Goal: Information Seeking & Learning: Learn about a topic

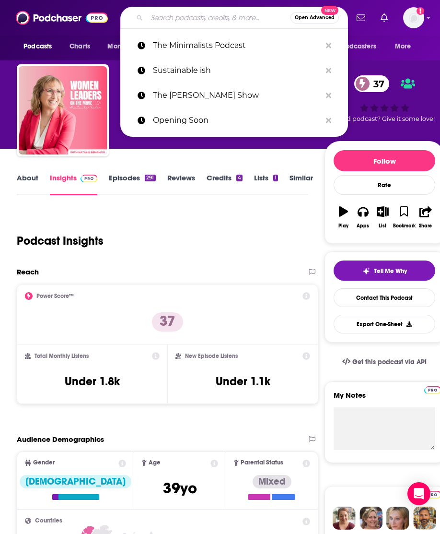
click at [188, 17] on input "Search podcasts, credits, & more..." at bounding box center [219, 17] width 144 height 15
paste input "Podcast What Makes It Stand Out / Why It’s Worth Knowing Targeted An investigat…"
type input "Podcast What Makes It Stand Out / Why It’s Worth Knowing Targeted An investigat…"
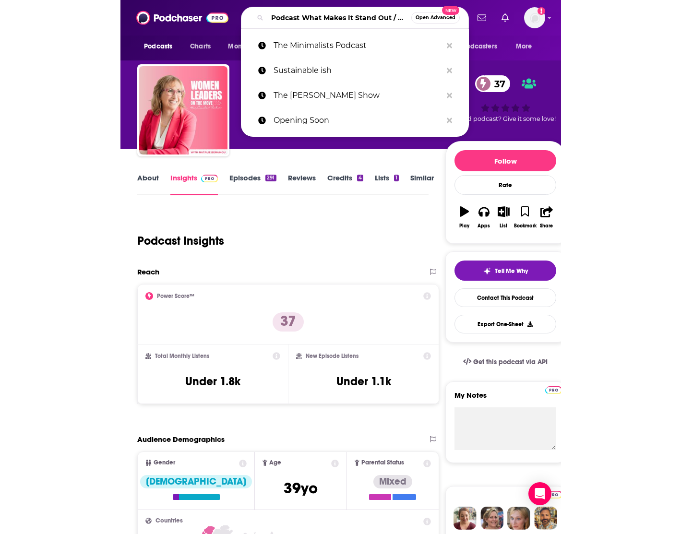
scroll to position [0, 1691]
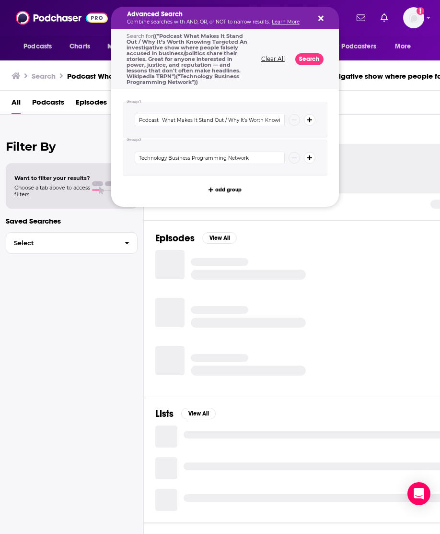
click at [183, 16] on h5 "Advanced Search" at bounding box center [217, 14] width 181 height 7
click at [329, 16] on div "Advanced Search Combine searches with AND, OR, or NOT to narrow results. Learn …" at bounding box center [225, 18] width 228 height 22
click at [319, 16] on icon "Search podcasts, credits, & more..." at bounding box center [321, 18] width 5 height 8
click at [230, 14] on h5 "Advanced Search" at bounding box center [217, 14] width 181 height 7
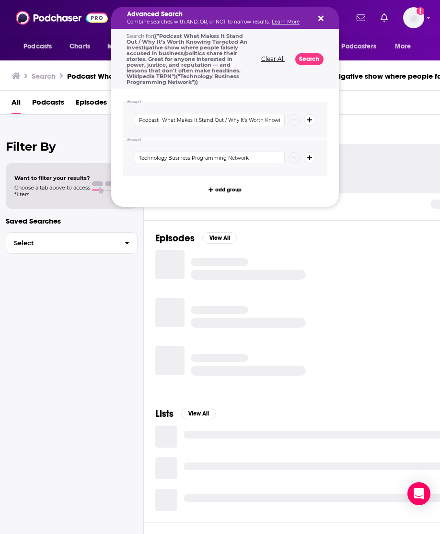
click at [317, 16] on button "Search podcasts, credits, & more..." at bounding box center [320, 18] width 8 height 8
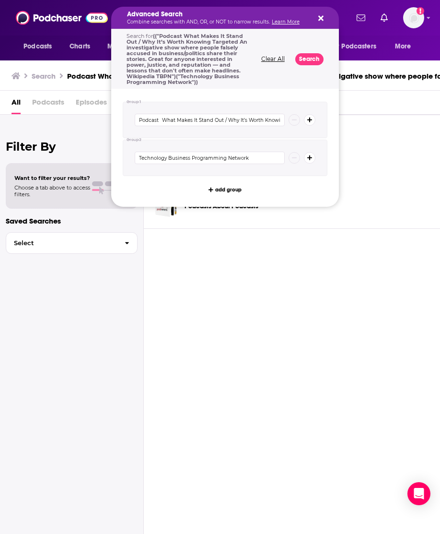
click at [281, 60] on button "Clear All" at bounding box center [273, 59] width 29 height 7
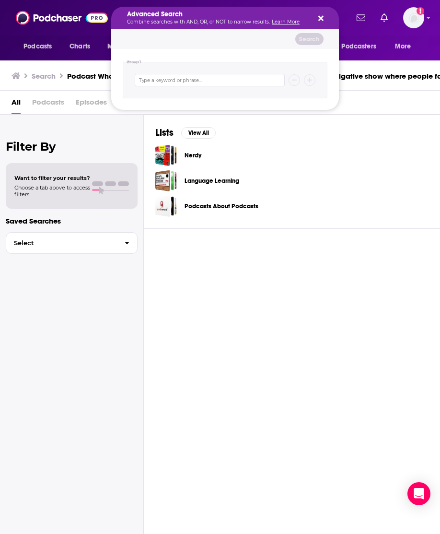
click at [321, 17] on icon "Search podcasts, credits, & more..." at bounding box center [321, 18] width 5 height 5
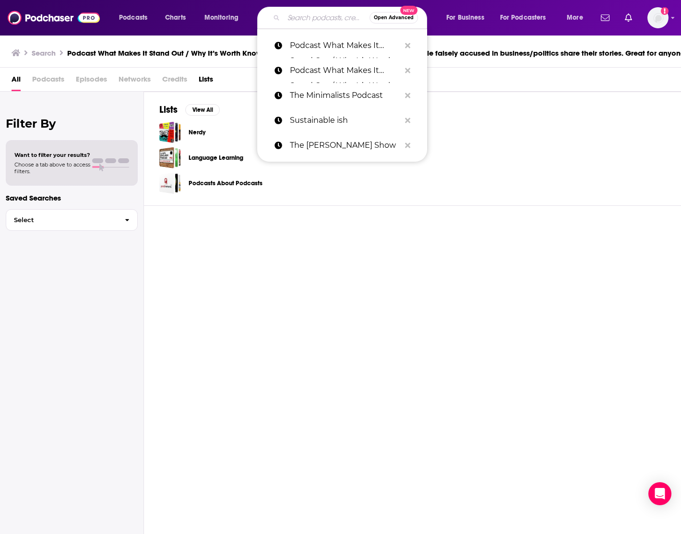
click at [303, 19] on input "Search podcasts, credits, & more..." at bounding box center [327, 17] width 86 height 15
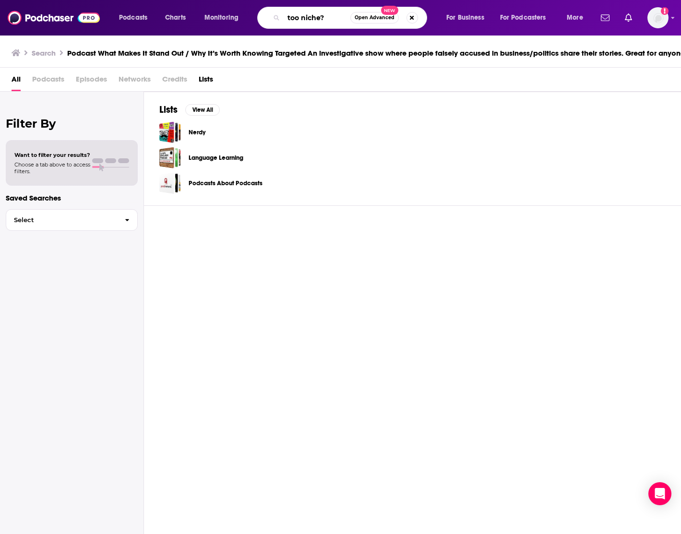
type input "too niche?"
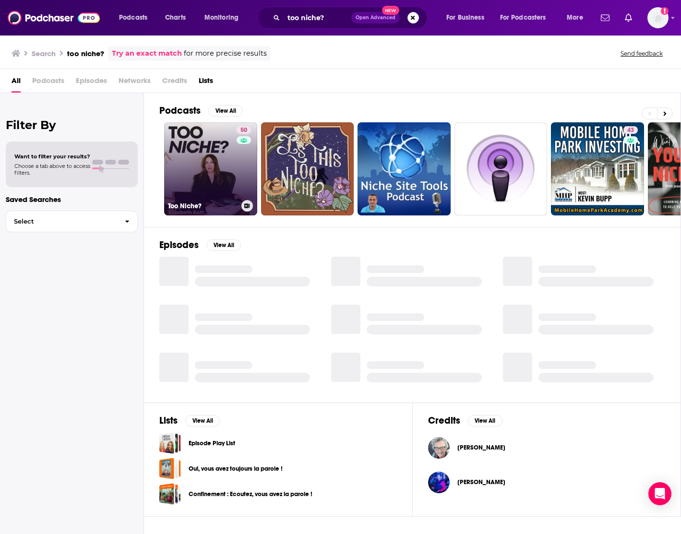
click at [209, 166] on link "50 Too Niche?" at bounding box center [210, 168] width 93 height 93
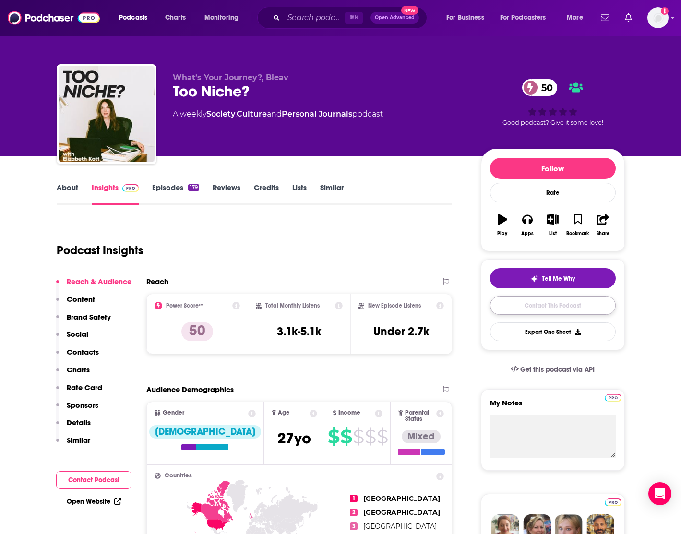
click at [517, 307] on link "Contact This Podcast" at bounding box center [553, 305] width 126 height 19
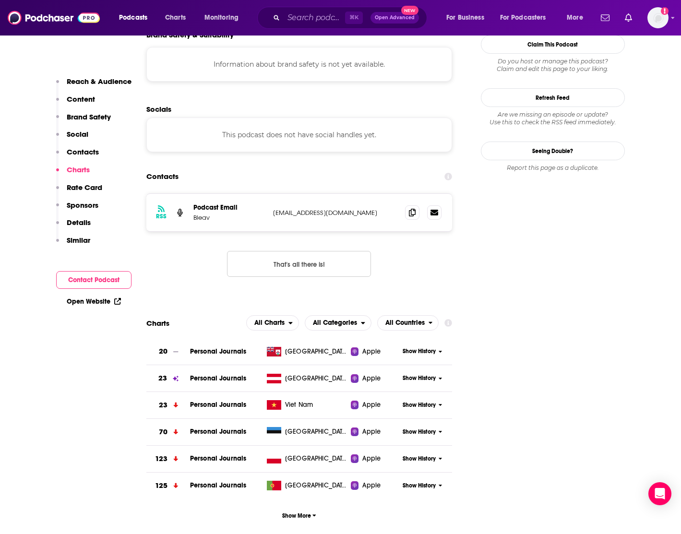
scroll to position [871, 0]
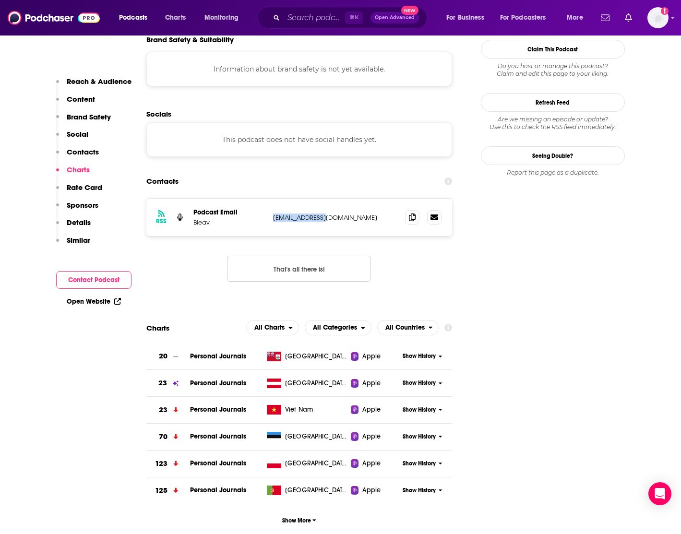
drag, startPoint x: 337, startPoint y: 157, endPoint x: 270, endPoint y: 156, distance: 67.7
click at [270, 199] on div "RSS Podcast Email Bleav admin@bleav.com admin@bleav.com" at bounding box center [299, 217] width 306 height 37
copy p "admin@bleav.com"
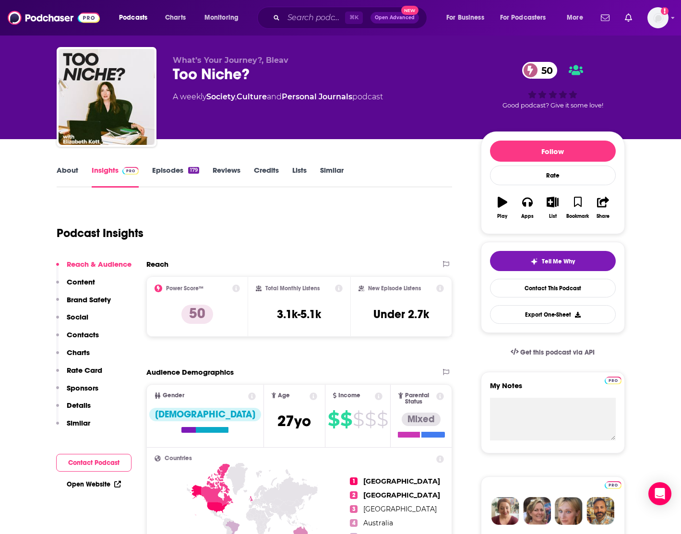
scroll to position [0, 0]
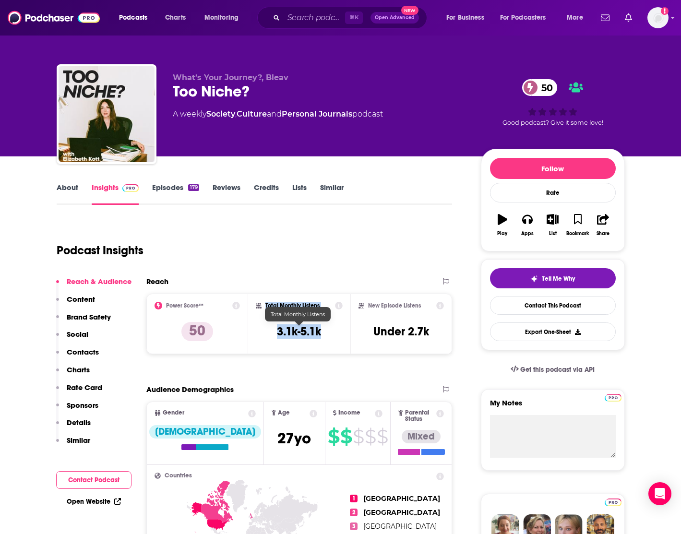
drag, startPoint x: 332, startPoint y: 331, endPoint x: 248, endPoint y: 330, distance: 83.5
click at [248, 330] on div "Total Monthly Listens 3.1k-5.1k" at bounding box center [299, 324] width 102 height 60
copy div "Total Monthly Listens 3.1k-5.1k"
click at [69, 189] on link "About" at bounding box center [68, 194] width 22 height 22
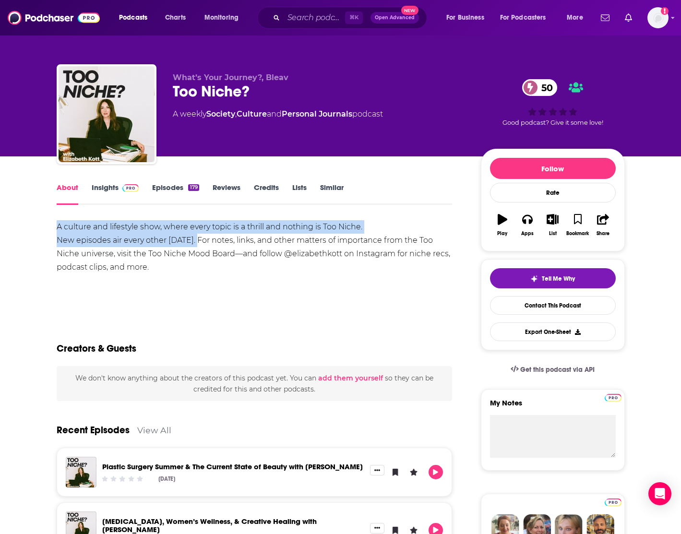
drag, startPoint x: 55, startPoint y: 226, endPoint x: 193, endPoint y: 241, distance: 139.0
copy div "A culture and lifestyle show, where every topic is a thrill and nothing is Too …"
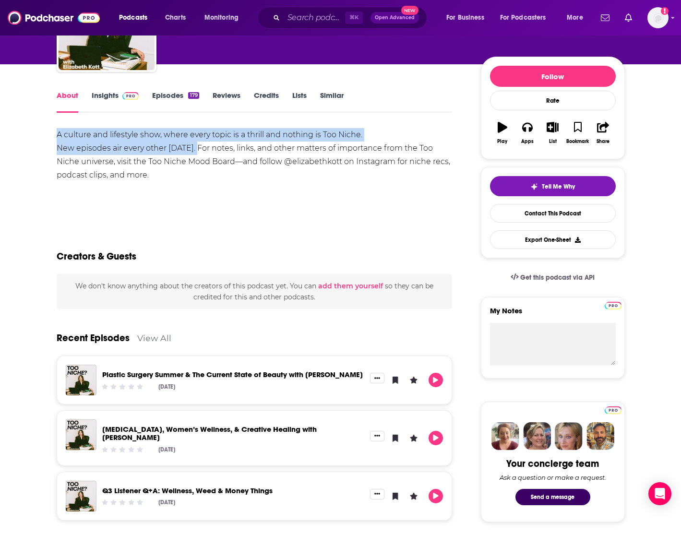
scroll to position [93, 0]
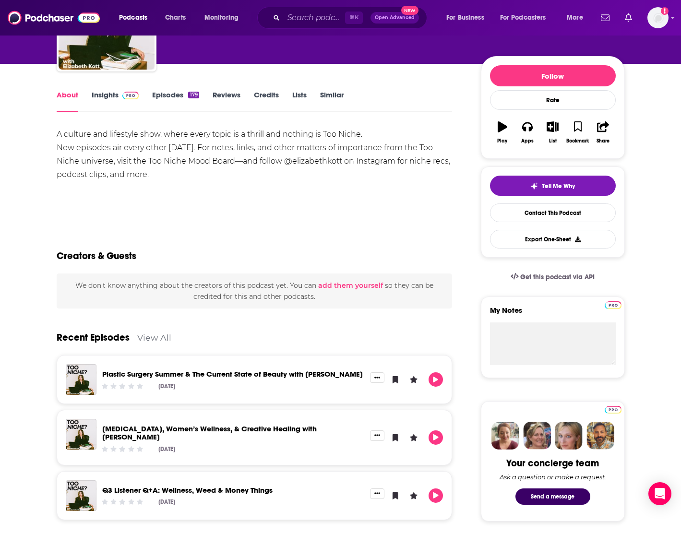
click at [361, 194] on div "A culture and lifestyle show, where every topic is a thrill and nothing is Too …" at bounding box center [255, 161] width 396 height 67
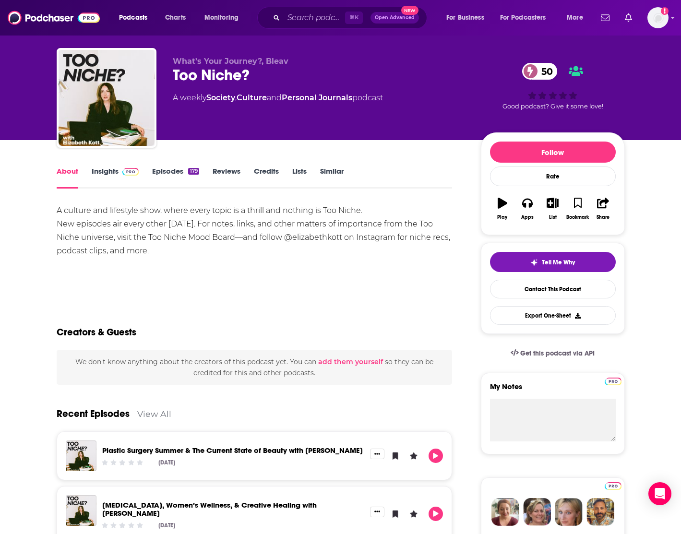
scroll to position [16, 0]
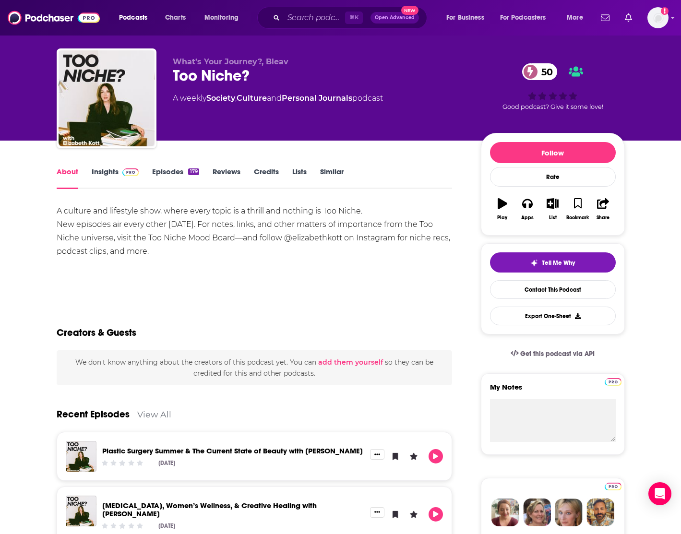
click at [161, 173] on link "Episodes 179" at bounding box center [175, 178] width 47 height 22
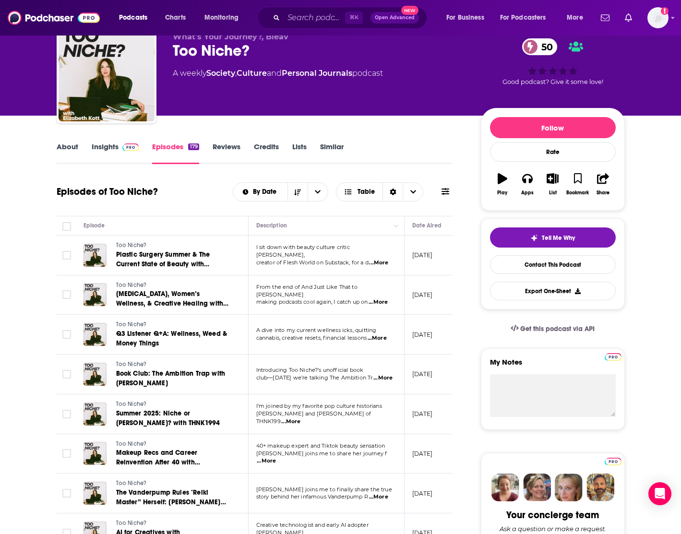
scroll to position [37, 0]
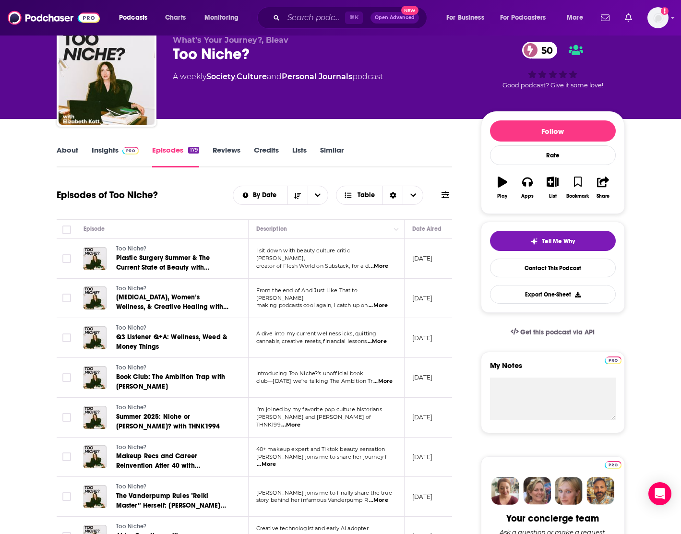
click at [379, 262] on span "...More" at bounding box center [378, 266] width 19 height 8
click at [421, 274] on td "August 28, 2025" at bounding box center [435, 259] width 62 height 40
click at [385, 303] on span "...More" at bounding box center [377, 306] width 19 height 8
click at [416, 300] on p "August 22, 2025" at bounding box center [422, 298] width 21 height 8
click at [381, 342] on span "...More" at bounding box center [377, 342] width 19 height 8
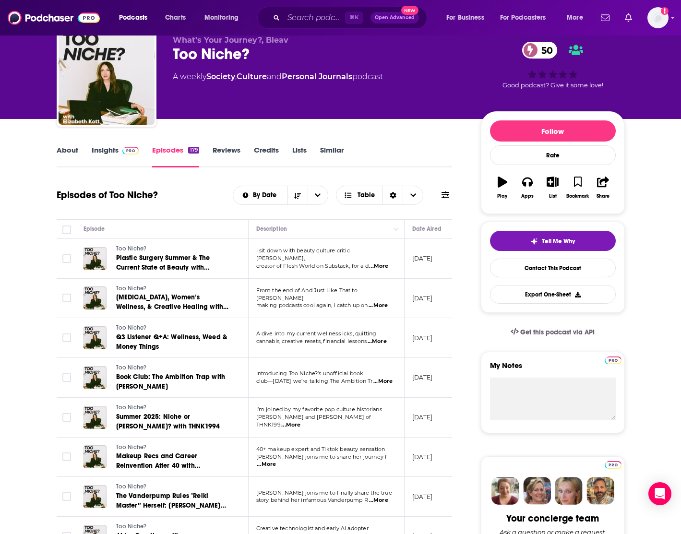
click at [411, 334] on td "August 1, 2025" at bounding box center [435, 338] width 62 height 40
click at [380, 383] on span "...More" at bounding box center [382, 382] width 19 height 8
click at [420, 341] on p "August 1, 2025" at bounding box center [422, 338] width 21 height 8
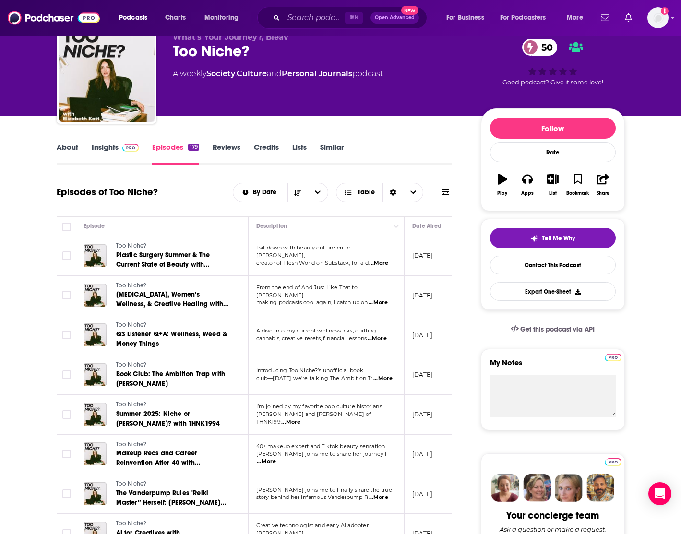
scroll to position [41, 0]
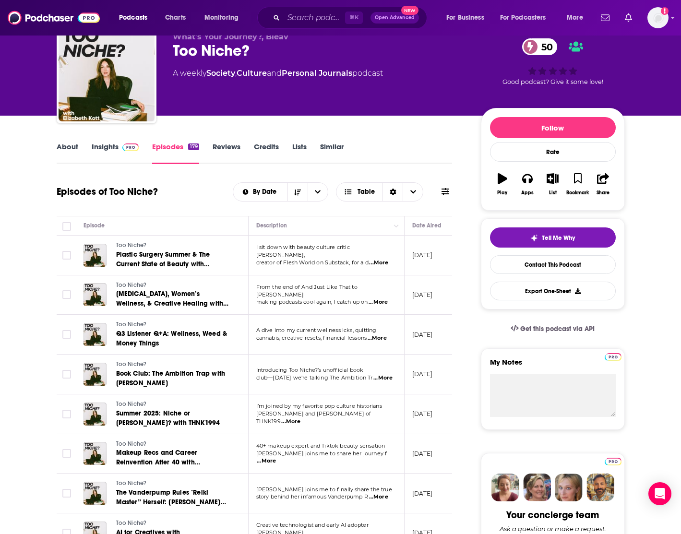
click at [234, 148] on link "Reviews" at bounding box center [227, 153] width 28 height 22
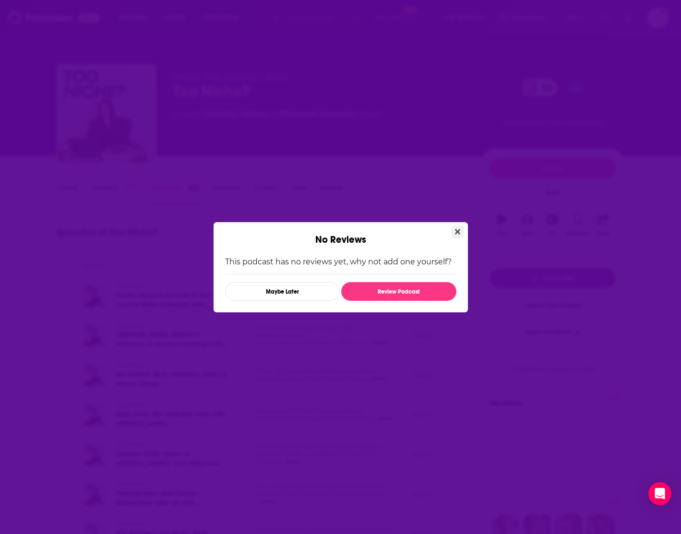
click at [453, 234] on button "Close" at bounding box center [457, 232] width 13 height 12
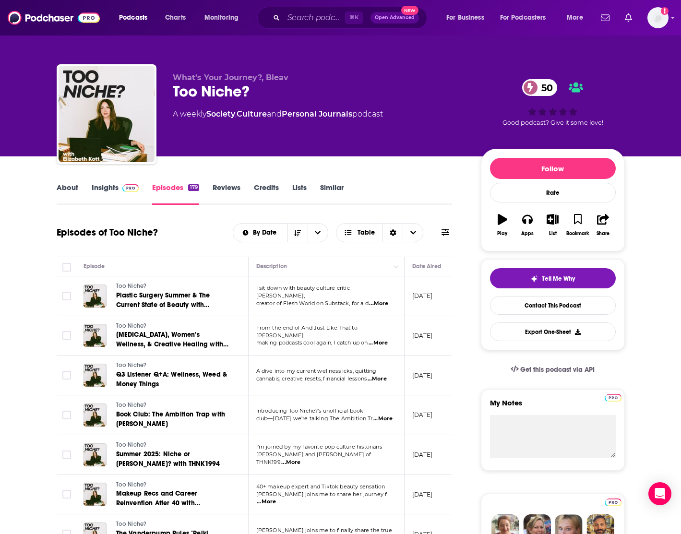
click at [264, 188] on link "Credits" at bounding box center [266, 194] width 25 height 22
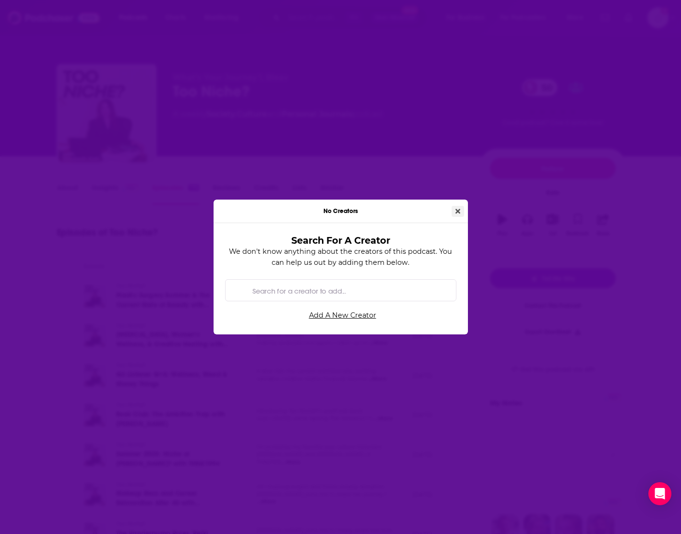
click at [455, 213] on icon "Close" at bounding box center [457, 211] width 5 height 7
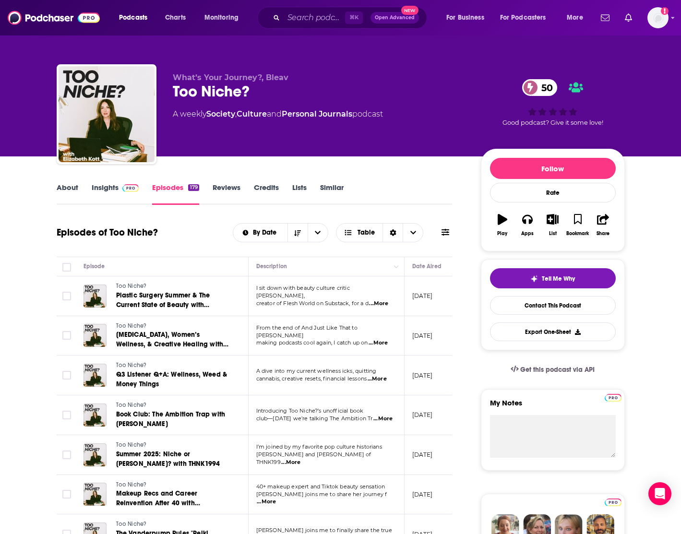
click at [107, 192] on link "Insights" at bounding box center [115, 194] width 47 height 22
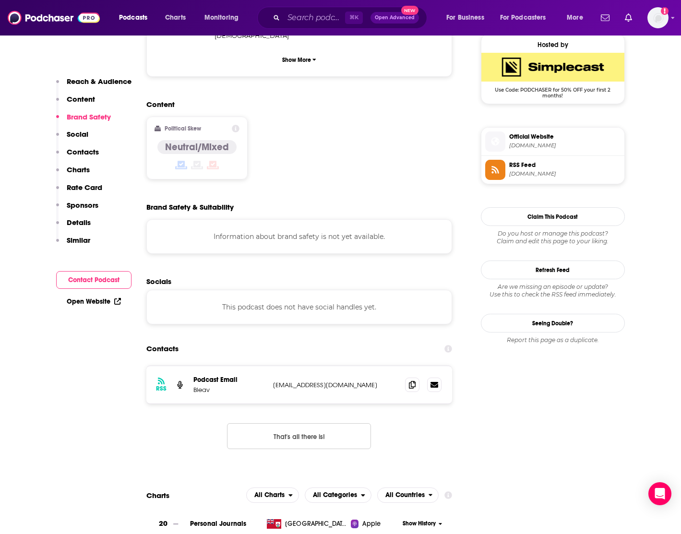
scroll to position [707, 0]
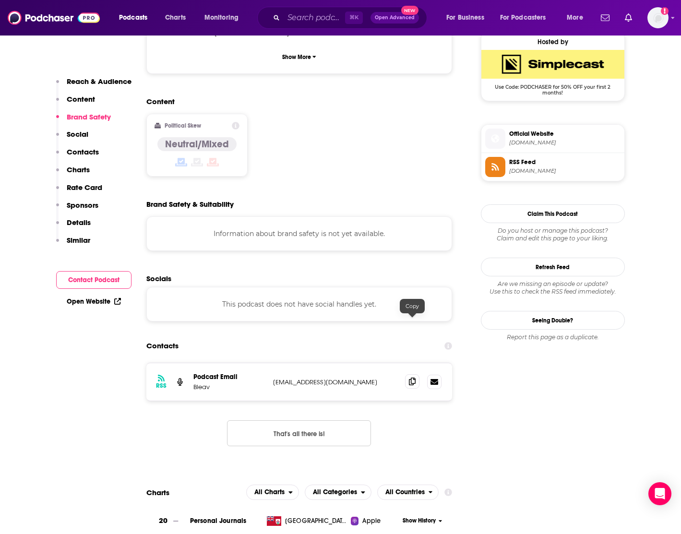
click at [413, 378] on icon at bounding box center [412, 382] width 7 height 8
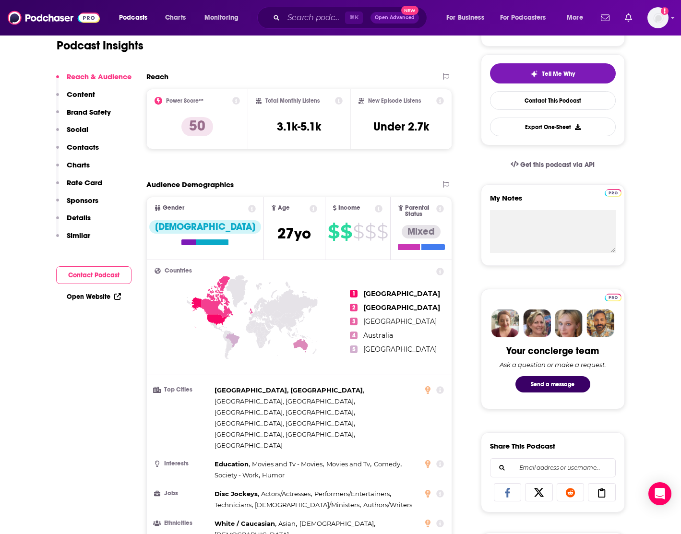
scroll to position [0, 0]
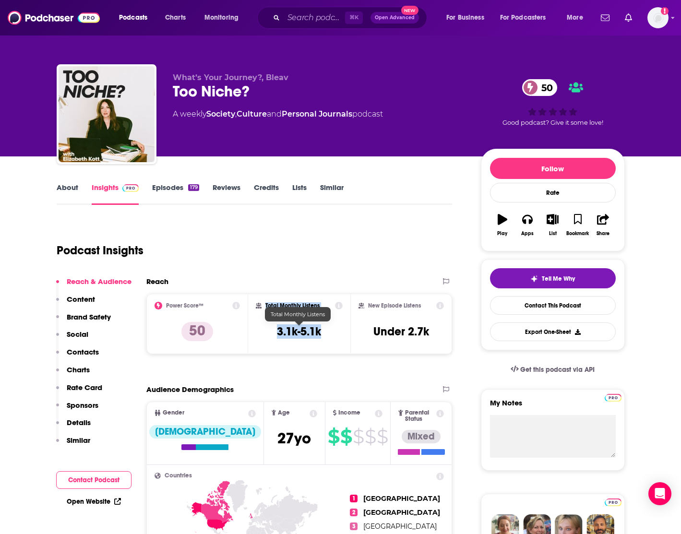
drag, startPoint x: 329, startPoint y: 329, endPoint x: 257, endPoint y: 328, distance: 72.0
click at [257, 329] on div "Total Monthly Listens 3.1k-5.1k" at bounding box center [299, 324] width 87 height 44
copy div "Total Monthly Listens 3.1k-5.1k"
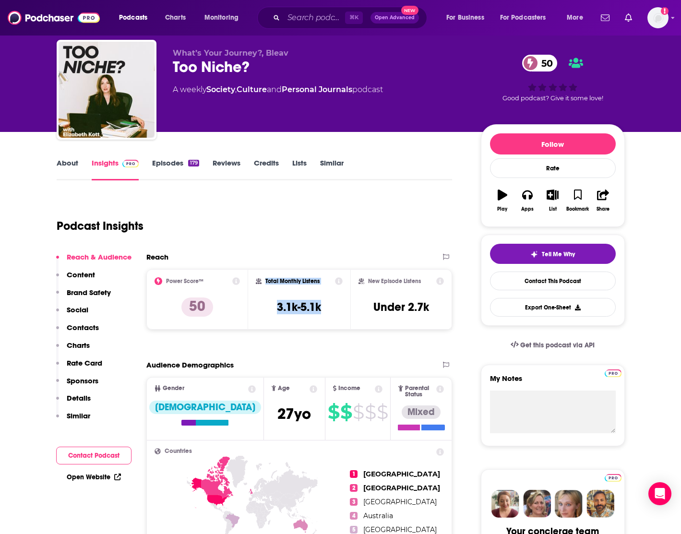
scroll to position [28, 0]
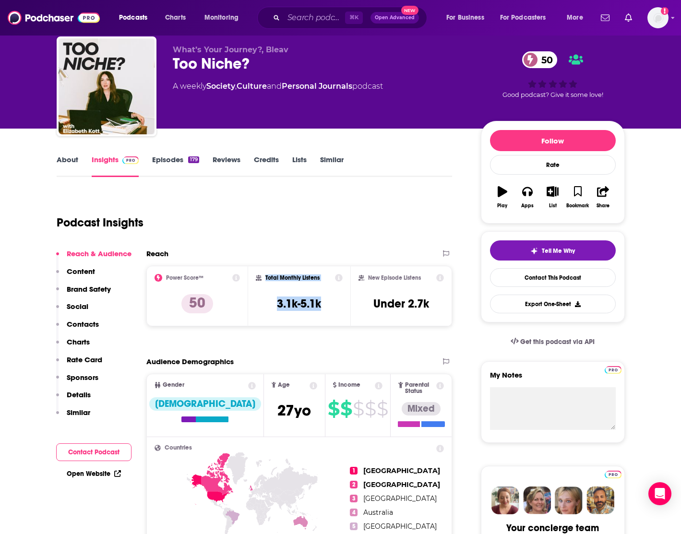
click at [89, 271] on p "Content" at bounding box center [81, 271] width 28 height 9
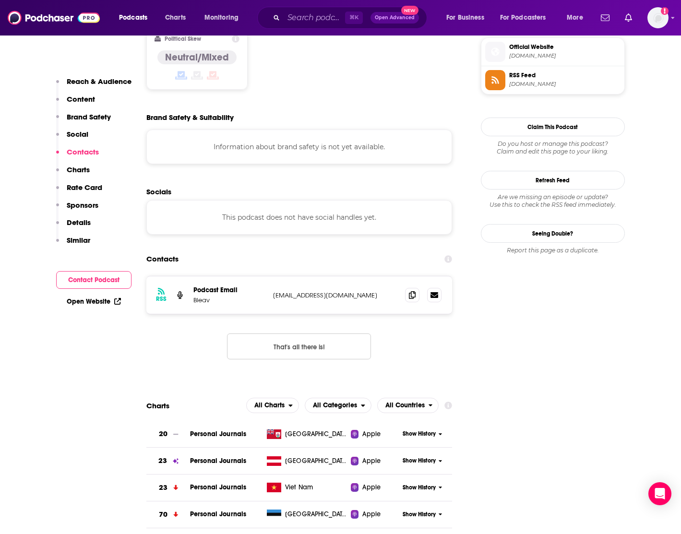
scroll to position [793, 0]
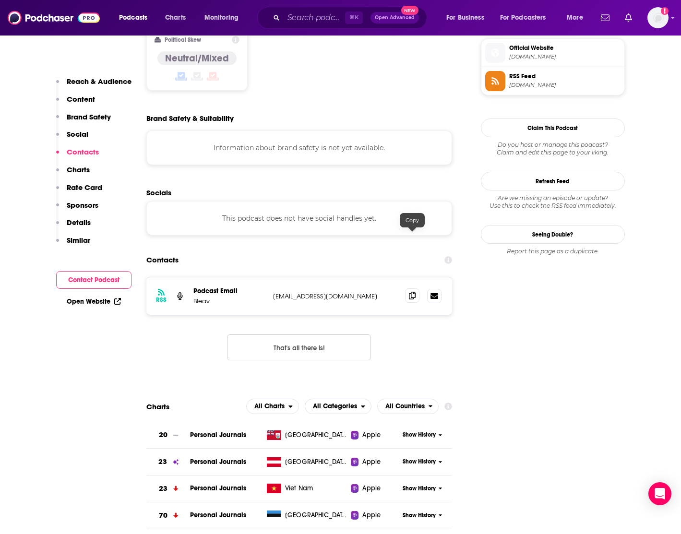
click at [415, 292] on icon at bounding box center [412, 296] width 7 height 8
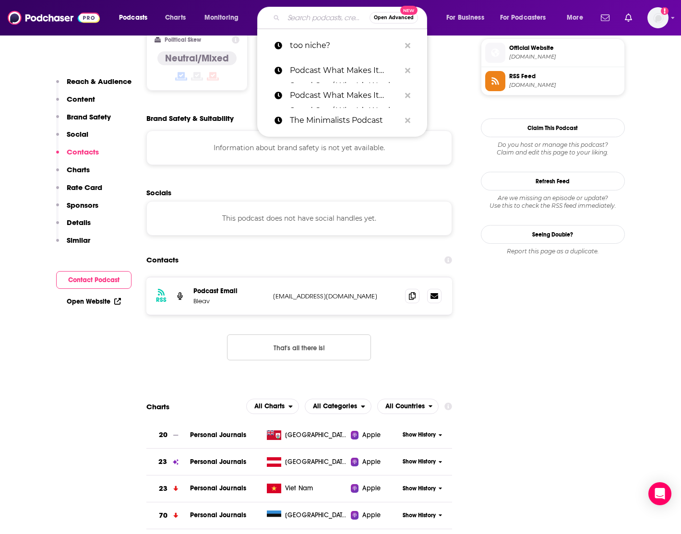
click at [304, 19] on input "Search podcasts, credits, & more..." at bounding box center [327, 17] width 86 height 15
paste input "The Gut Health Dialogues"
type input "The Gut Health Dialogues"
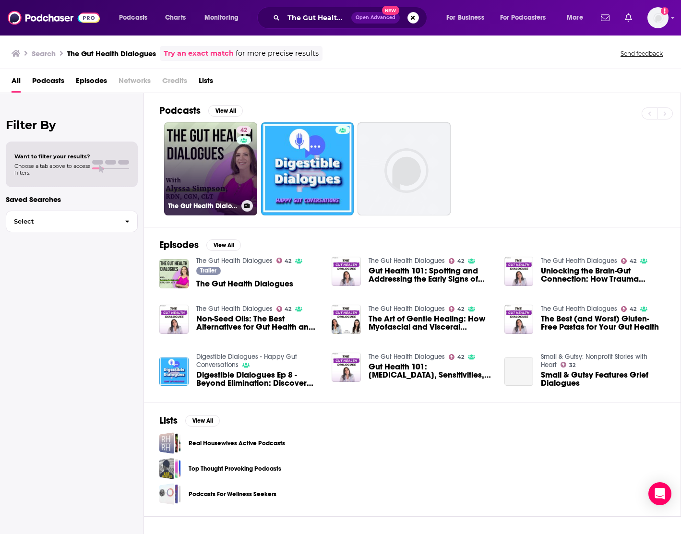
click at [211, 167] on link "42 The Gut Health Dialogues" at bounding box center [210, 168] width 93 height 93
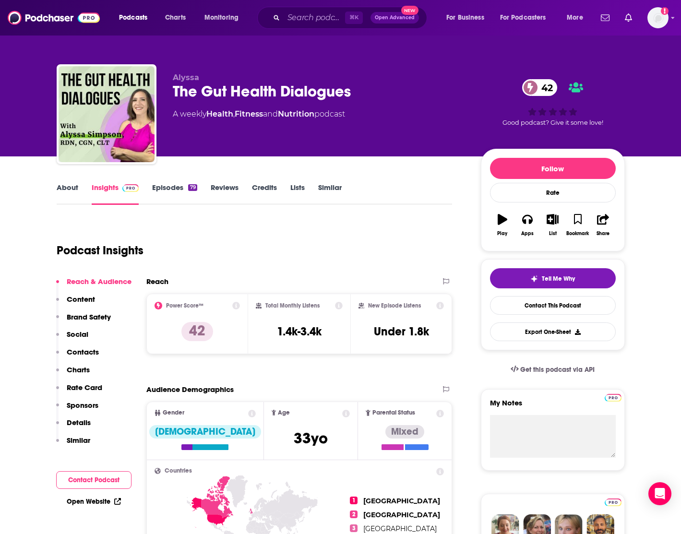
click at [174, 187] on link "Episodes 79" at bounding box center [174, 194] width 45 height 22
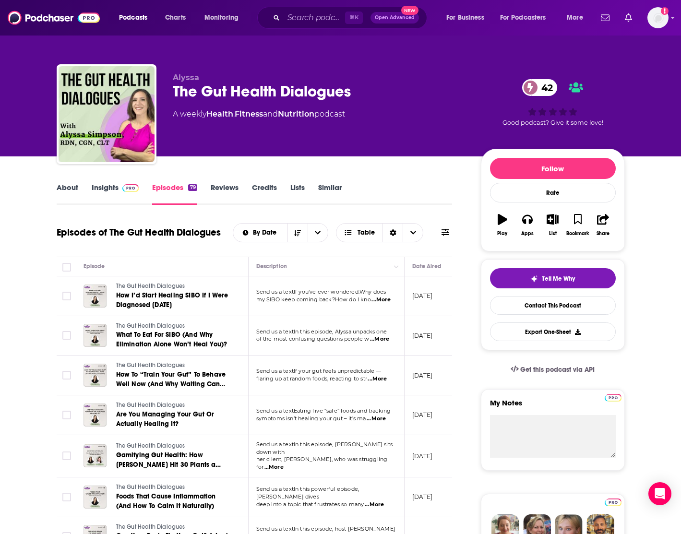
click at [110, 186] on link "Insights" at bounding box center [115, 194] width 47 height 22
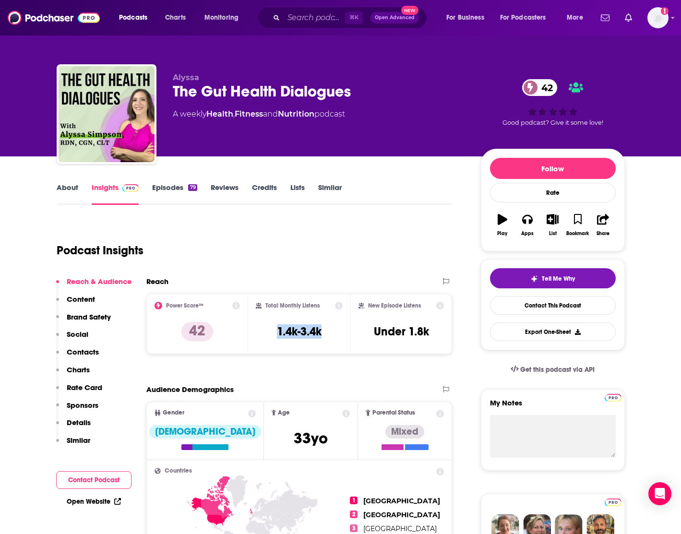
drag, startPoint x: 324, startPoint y: 331, endPoint x: 260, endPoint y: 330, distance: 63.8
click at [260, 330] on div "Total Monthly Listens 1.4k-3.4k" at bounding box center [299, 324] width 87 height 44
copy h3 "1.4k-3.4k"
click at [66, 185] on link "About" at bounding box center [68, 194] width 22 height 22
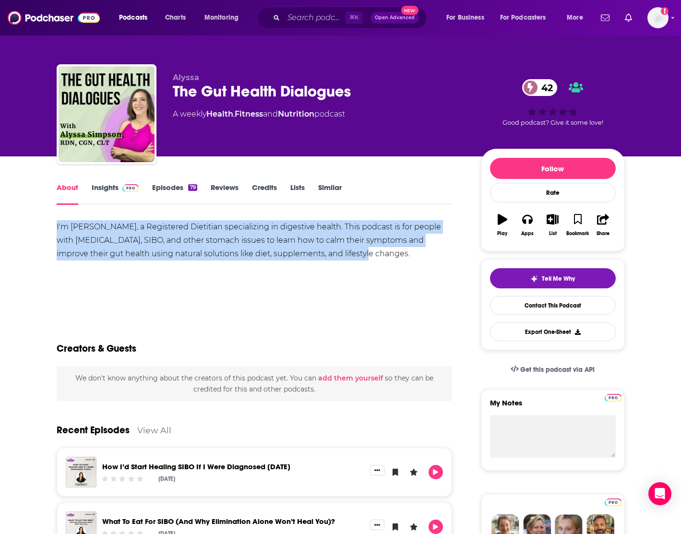
drag, startPoint x: 54, startPoint y: 224, endPoint x: 313, endPoint y: 253, distance: 260.7
copy div "I'm Alyssa Simpson, a Registered Dietitian specializing in digestive health. Th…"
click at [107, 189] on link "Insights" at bounding box center [115, 194] width 47 height 22
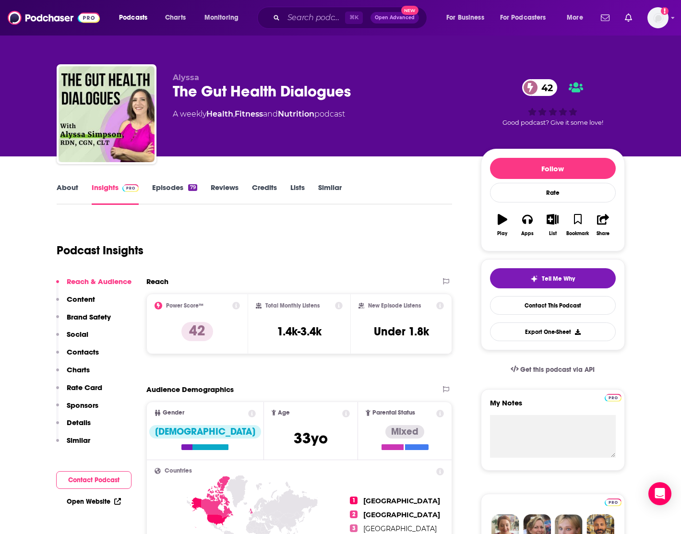
click at [165, 190] on link "Episodes 79" at bounding box center [174, 194] width 45 height 22
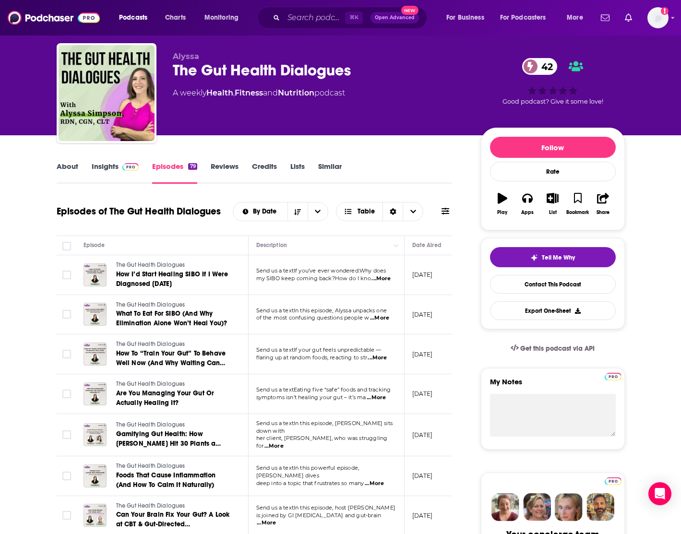
scroll to position [22, 0]
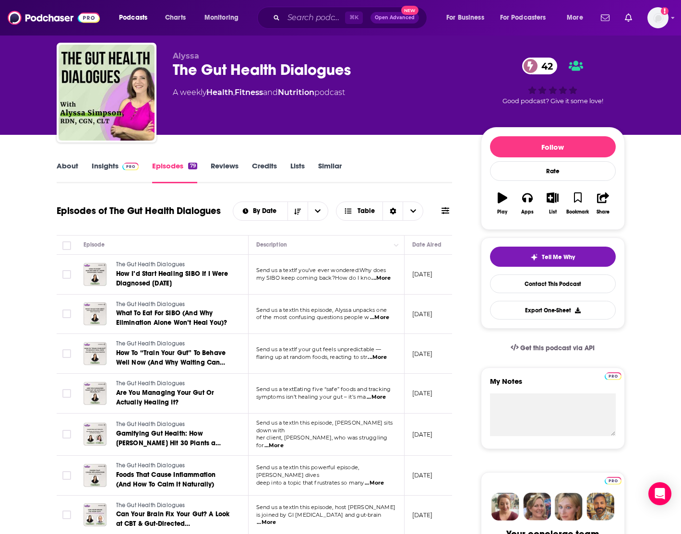
click at [384, 278] on span "...More" at bounding box center [380, 278] width 19 height 8
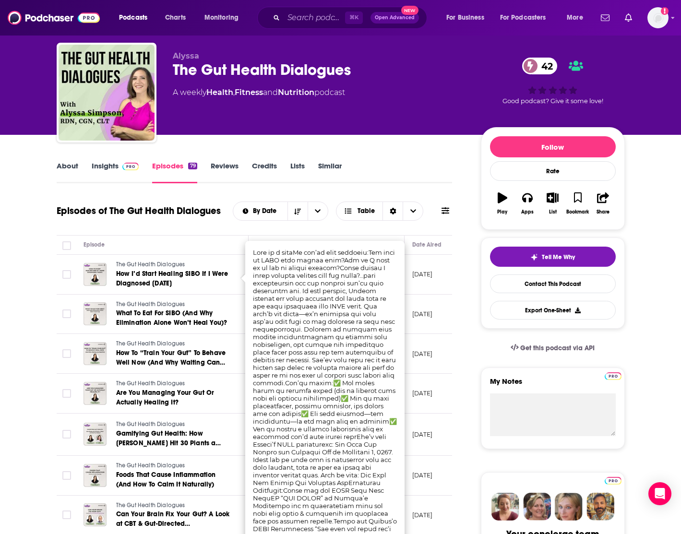
click at [184, 288] on link "How I’d Start Healing SIBO If I Were Diagnosed Today" at bounding box center [173, 278] width 115 height 19
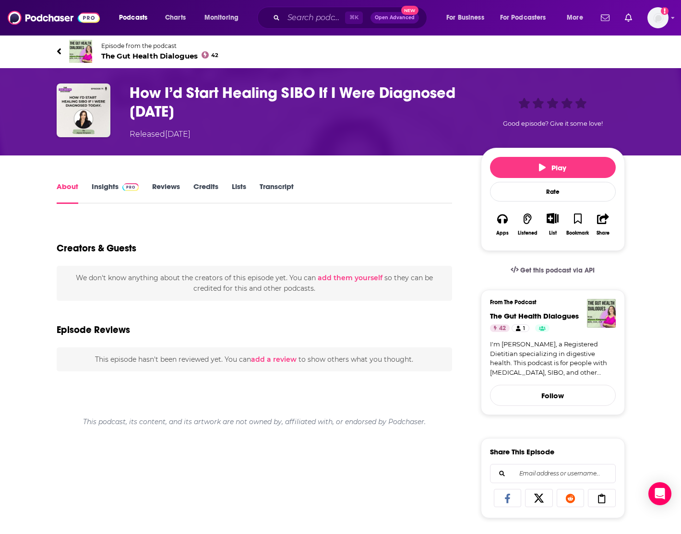
click at [102, 185] on link "Insights" at bounding box center [115, 193] width 47 height 22
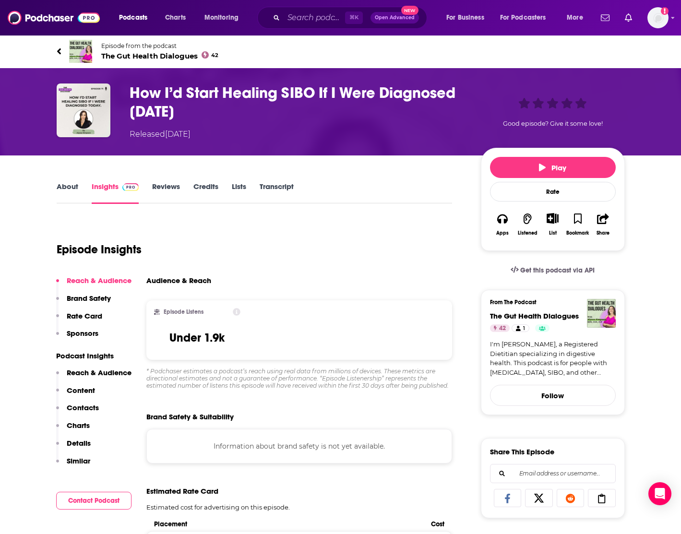
click at [71, 187] on link "About" at bounding box center [68, 193] width 22 height 22
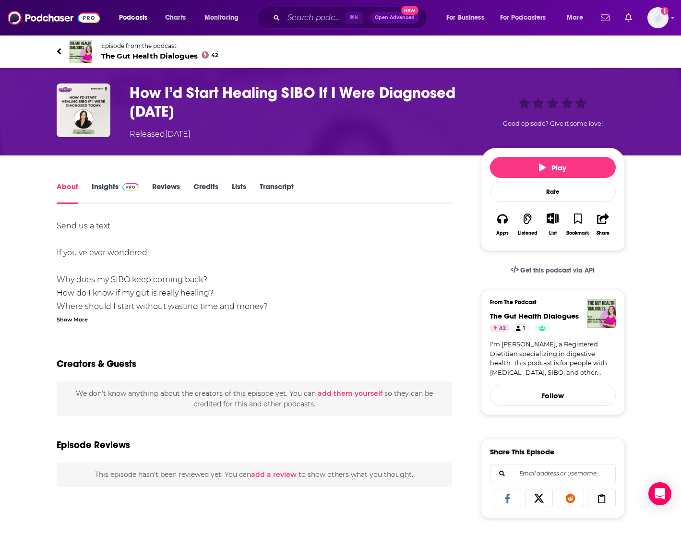
click at [103, 190] on link "Insights" at bounding box center [115, 193] width 47 height 22
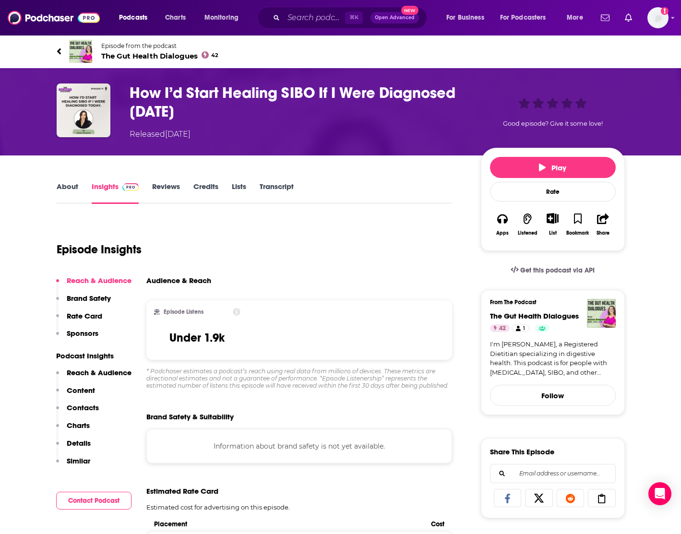
click at [163, 183] on link "Reviews" at bounding box center [166, 193] width 28 height 22
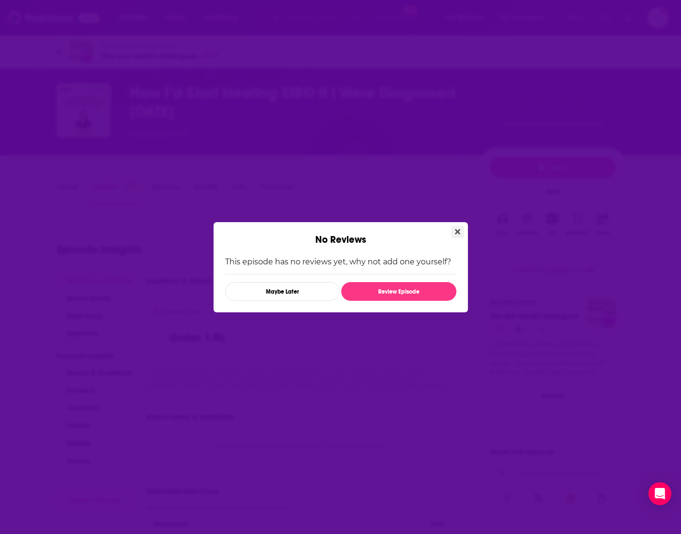
click at [456, 231] on icon "Close" at bounding box center [457, 231] width 5 height 5
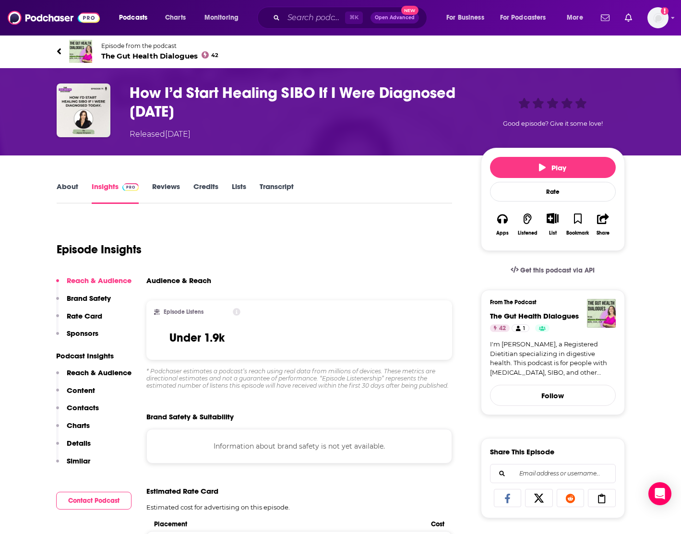
click at [58, 54] on icon at bounding box center [59, 52] width 5 height 10
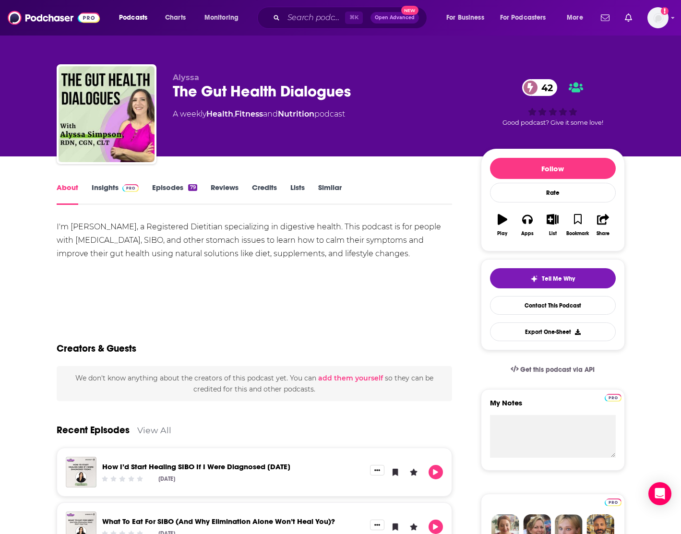
click at [110, 186] on link "Insights" at bounding box center [115, 194] width 47 height 22
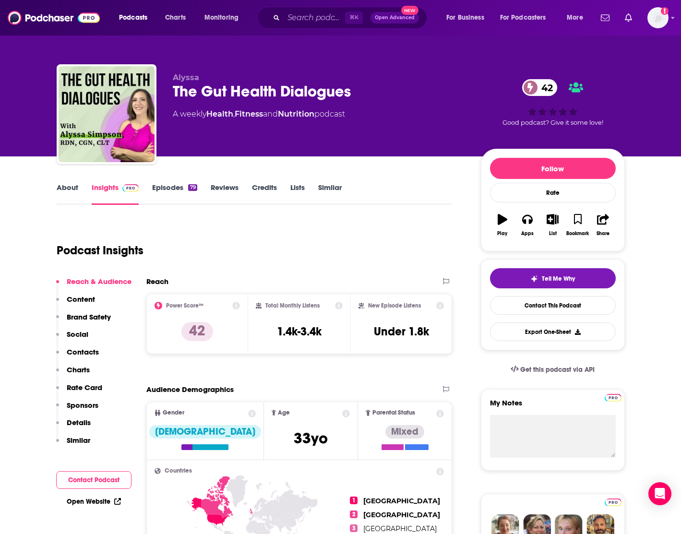
click at [162, 187] on link "Episodes 79" at bounding box center [174, 194] width 45 height 22
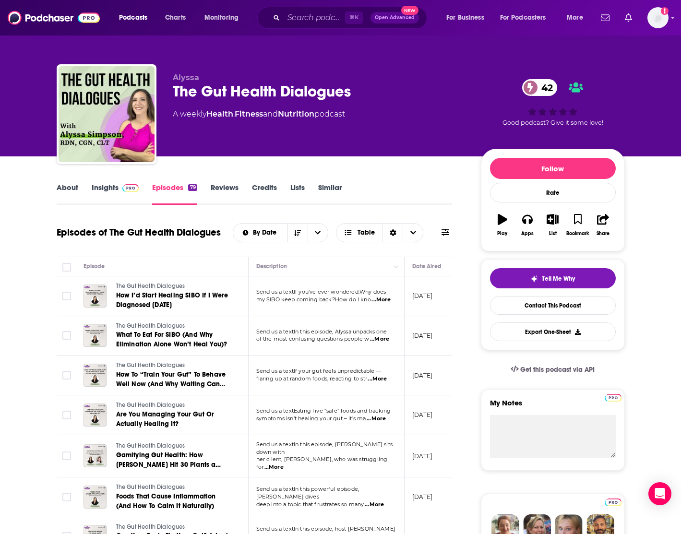
click at [65, 186] on link "About" at bounding box center [68, 194] width 22 height 22
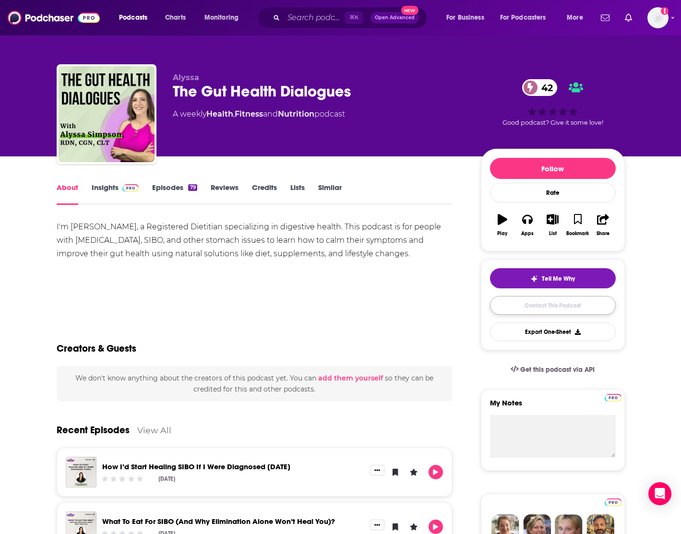
click at [514, 304] on link "Contact This Podcast" at bounding box center [553, 305] width 126 height 19
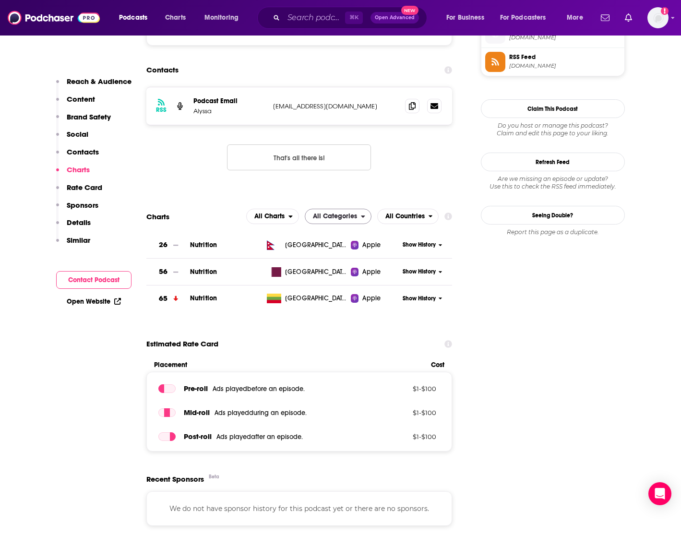
scroll to position [804, 0]
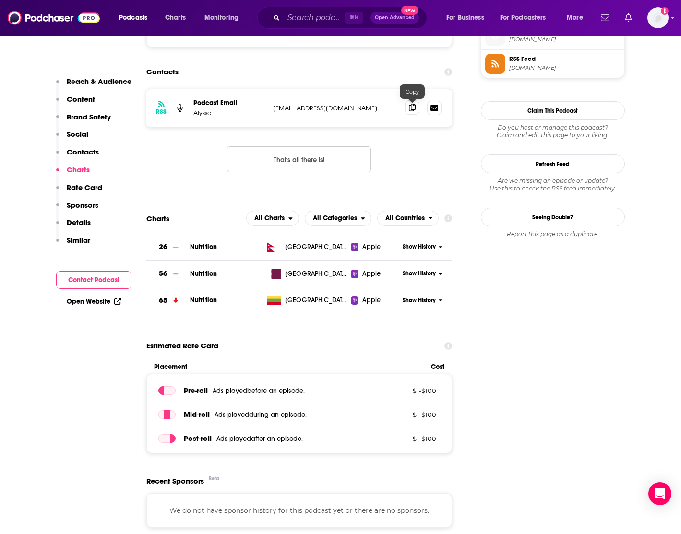
click at [413, 107] on icon at bounding box center [412, 108] width 7 height 8
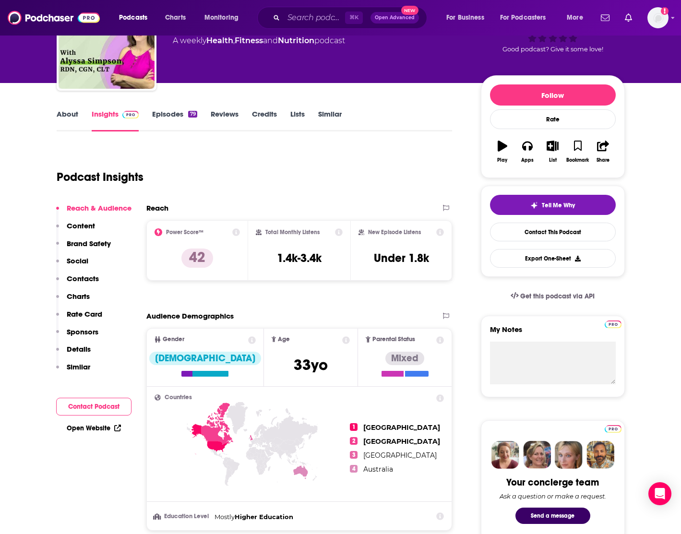
scroll to position [71, 0]
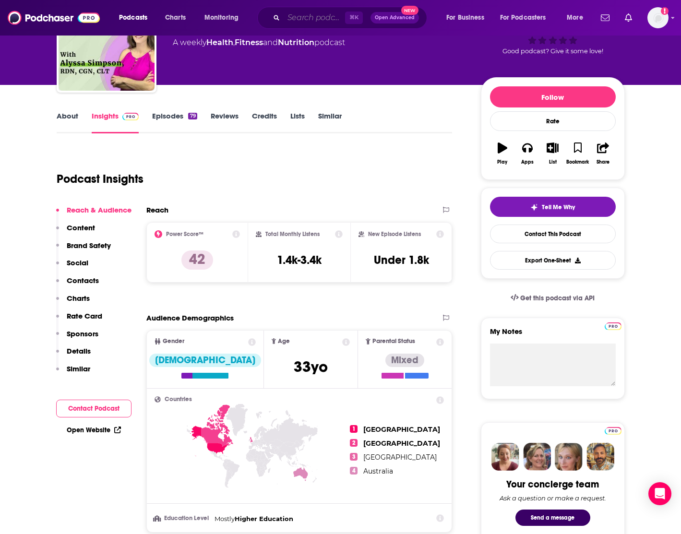
click at [304, 20] on input "Search podcasts, credits, & more..." at bounding box center [314, 17] width 61 height 15
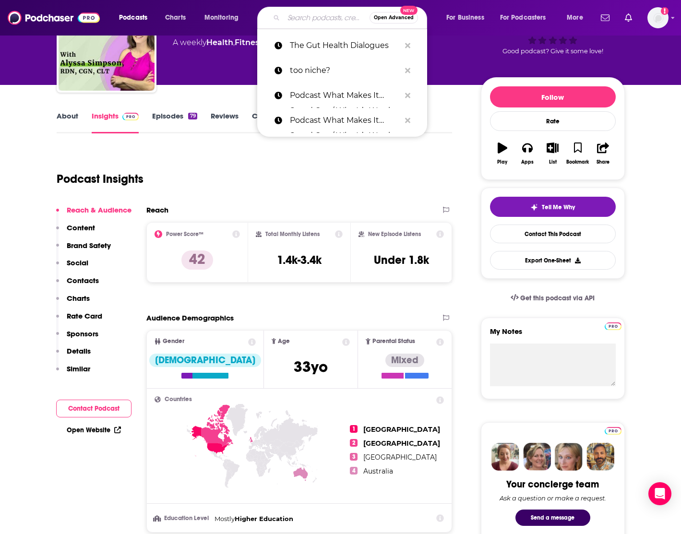
paste input "Do One Better with Alberto Lidji"
type input "Do One Better with Alberto Lidji"
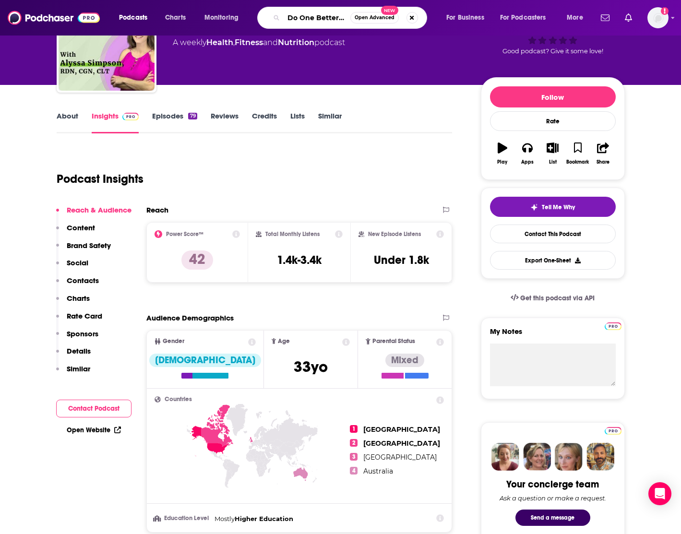
scroll to position [0, 55]
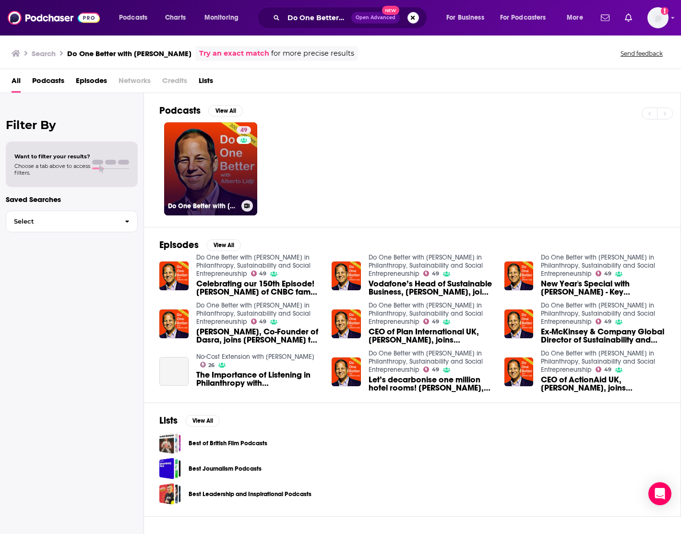
click at [214, 175] on link "49 Do One Better with Alberto Lidji in Philanthropy, Sustainability and Social …" at bounding box center [210, 168] width 93 height 93
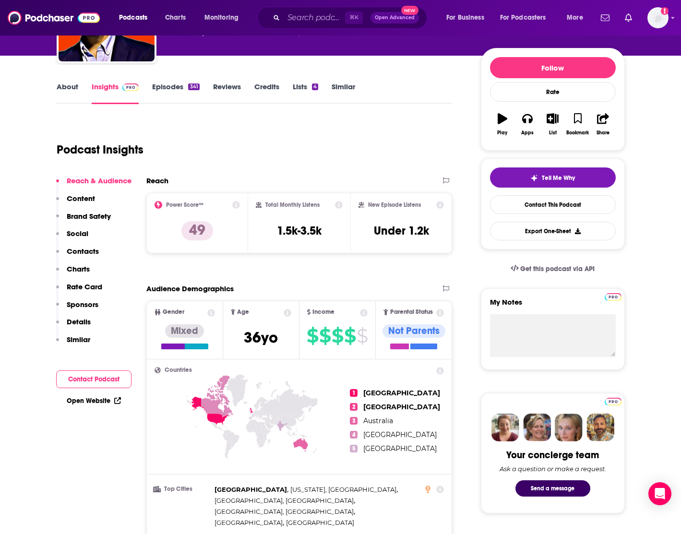
scroll to position [100, 0]
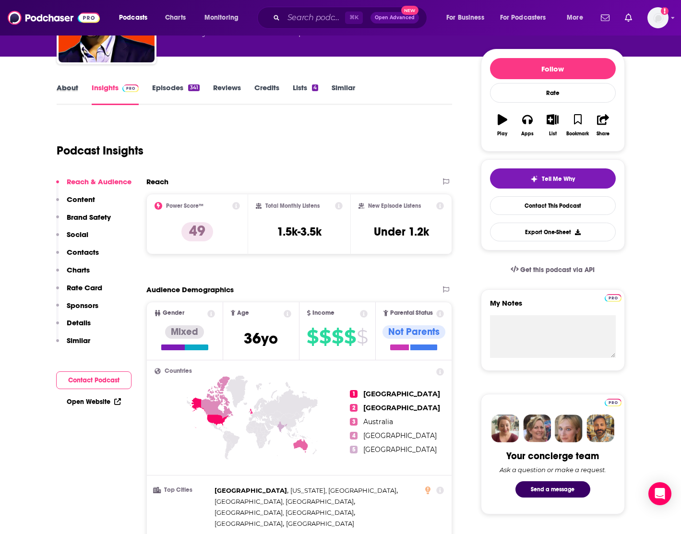
click at [85, 85] on div "About" at bounding box center [74, 94] width 35 height 22
click at [76, 86] on link "About" at bounding box center [68, 94] width 22 height 22
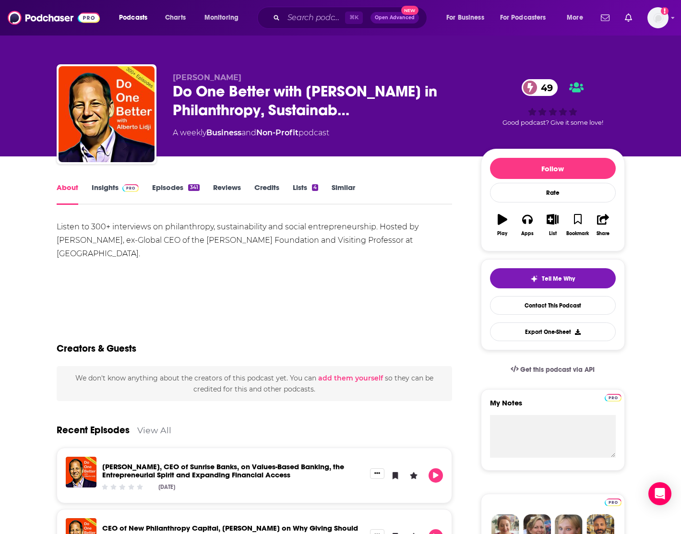
drag, startPoint x: 90, startPoint y: 256, endPoint x: 47, endPoint y: 224, distance: 53.8
copy div "Listen to 300+ interviews on philanthropy, sustainability and social entreprene…"
click at [114, 191] on link "Insights" at bounding box center [115, 194] width 47 height 22
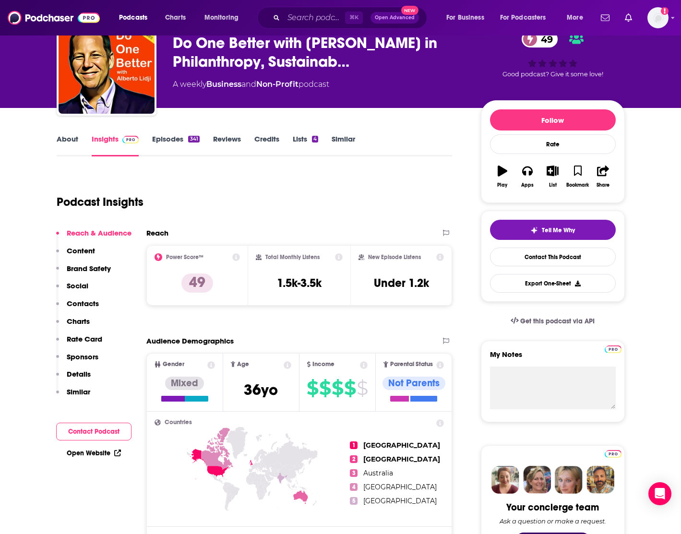
scroll to position [56, 0]
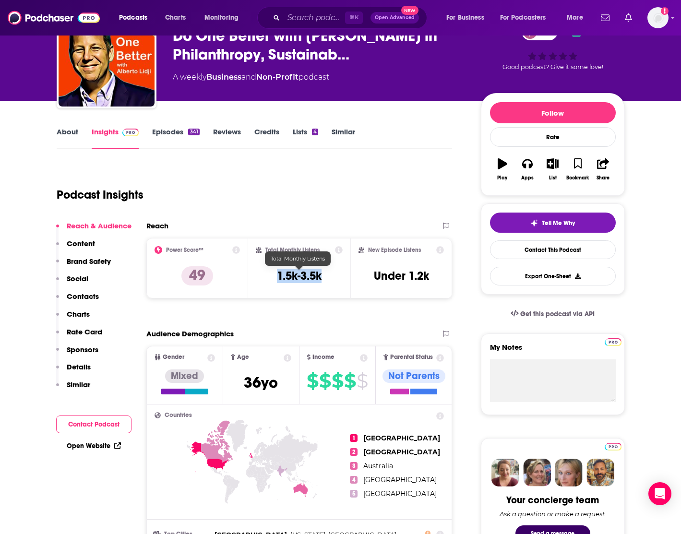
drag, startPoint x: 323, startPoint y: 275, endPoint x: 272, endPoint y: 274, distance: 50.9
click at [272, 274] on div "Total Monthly Listens 1.5k-3.5k" at bounding box center [299, 268] width 87 height 44
copy h3 "1.5k-3.5k"
click at [517, 252] on link "Contact This Podcast" at bounding box center [553, 249] width 126 height 19
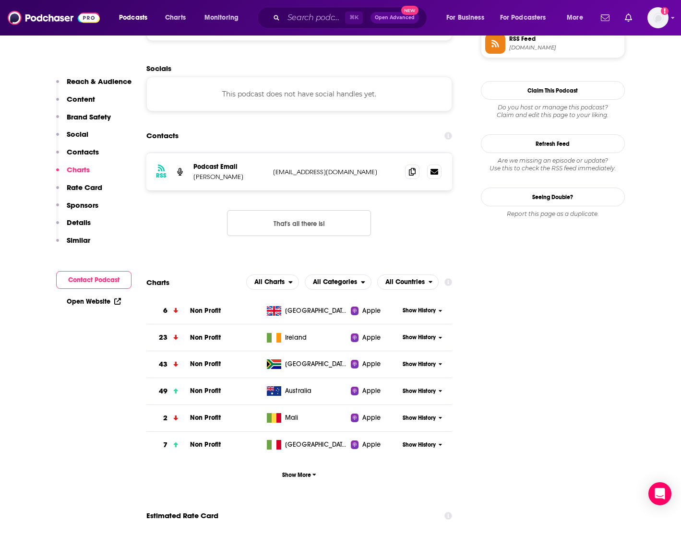
scroll to position [900, 0]
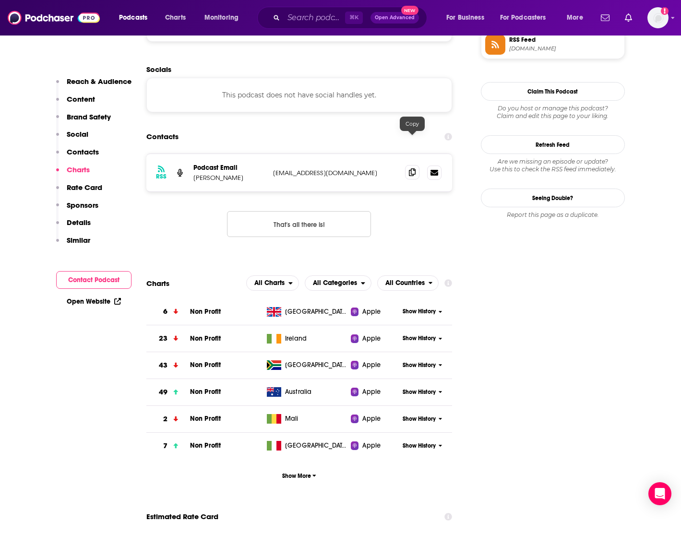
click at [412, 168] on icon at bounding box center [412, 172] width 7 height 8
click at [310, 21] on input "Search podcasts, credits, & more..." at bounding box center [314, 17] width 61 height 15
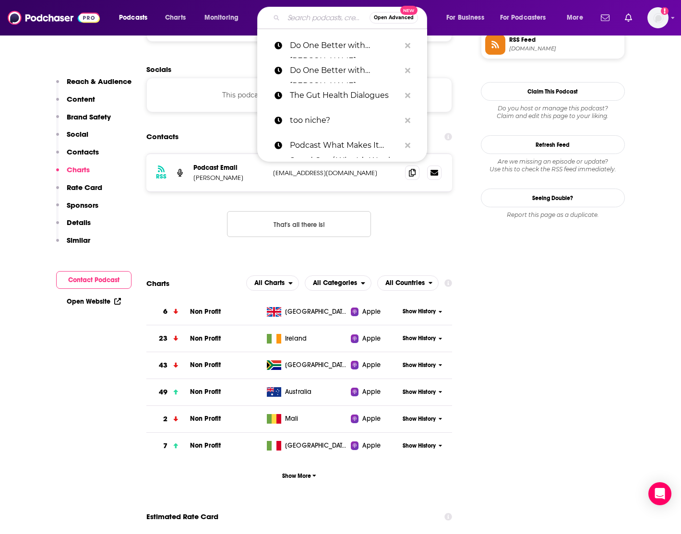
paste input "Impact Boom Podcast"
type input "Impact Boom Podcast"
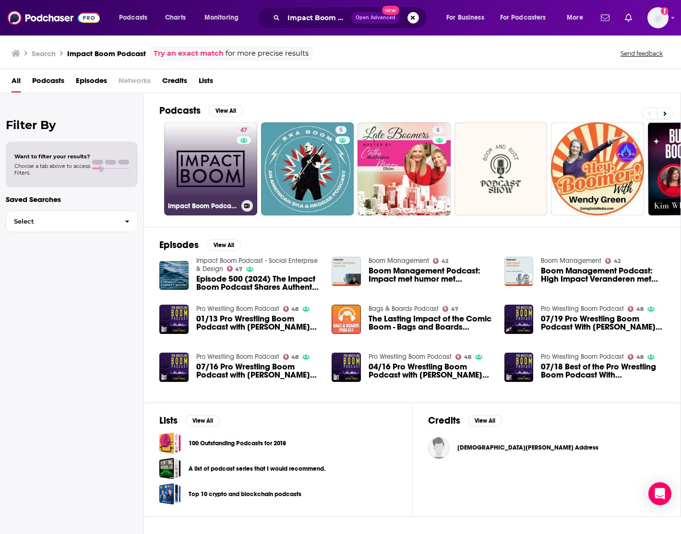
click at [215, 178] on link "47 Impact Boom Podcast - Social Enterprise & Design" at bounding box center [210, 168] width 93 height 93
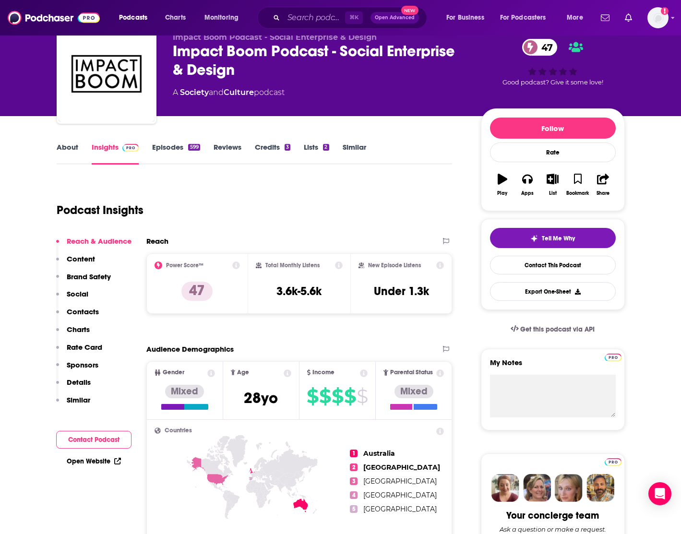
scroll to position [41, 0]
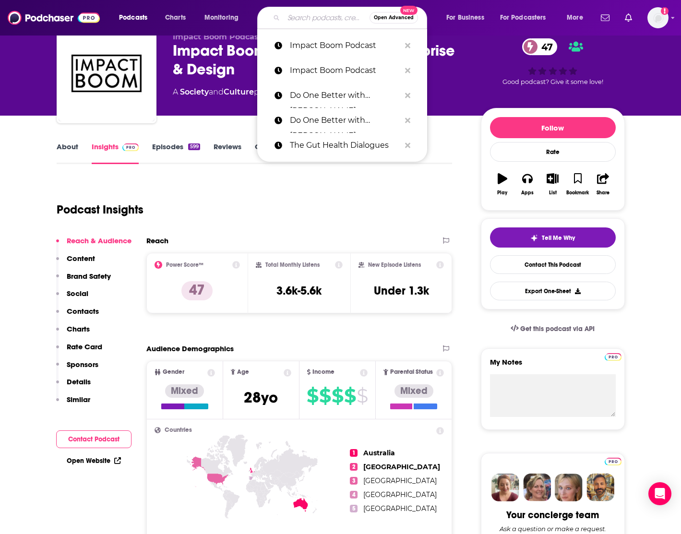
click at [304, 17] on input "Search podcasts, credits, & more..." at bounding box center [327, 17] width 86 height 15
paste input "Social Entrepreneurship & Innovation Podcast"
type input "Social Entrepreneurship & Innovation Podcast"
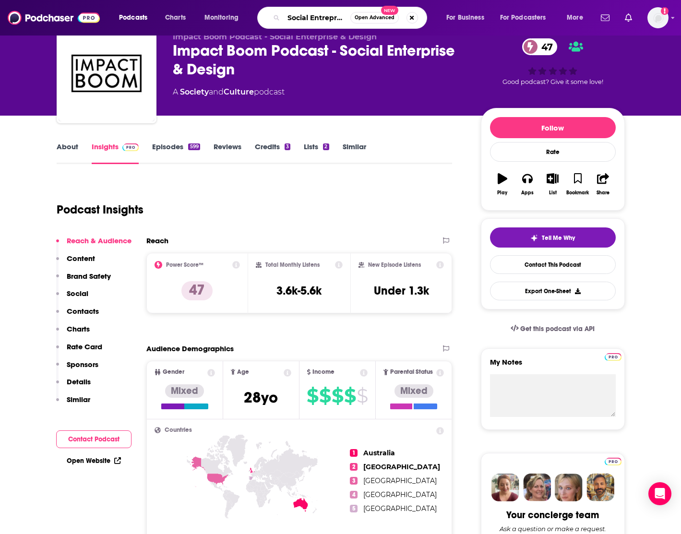
scroll to position [0, 104]
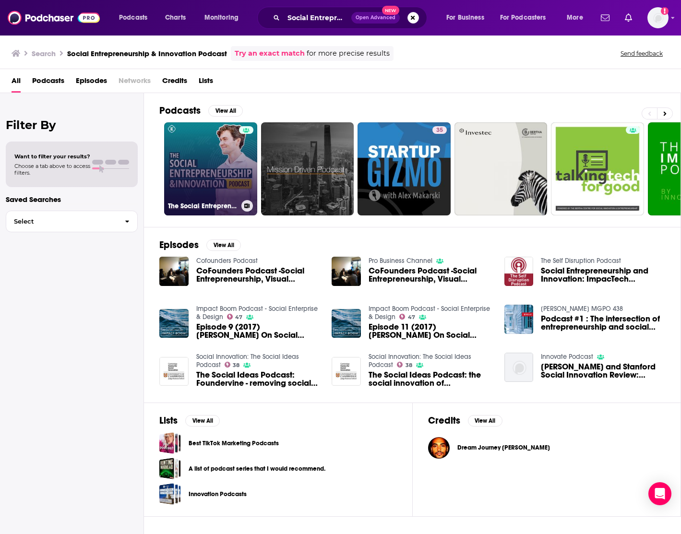
click at [230, 174] on link "The Social Entrepreneurship & Innovation Podcast" at bounding box center [210, 168] width 93 height 93
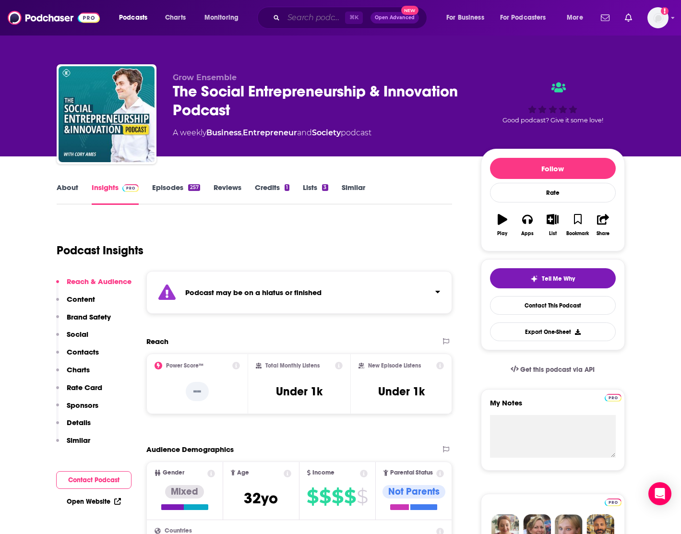
click at [303, 18] on input "Search podcasts, credits, & more..." at bounding box center [314, 17] width 61 height 15
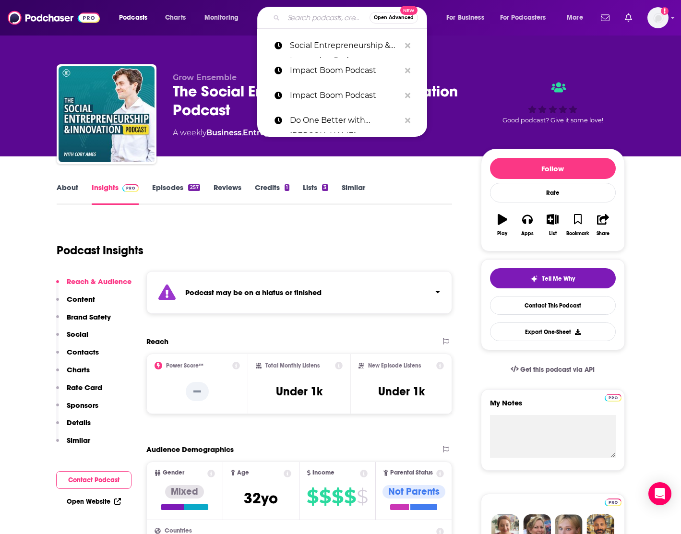
paste input "Make an Impact"
type input "Make an Impact"
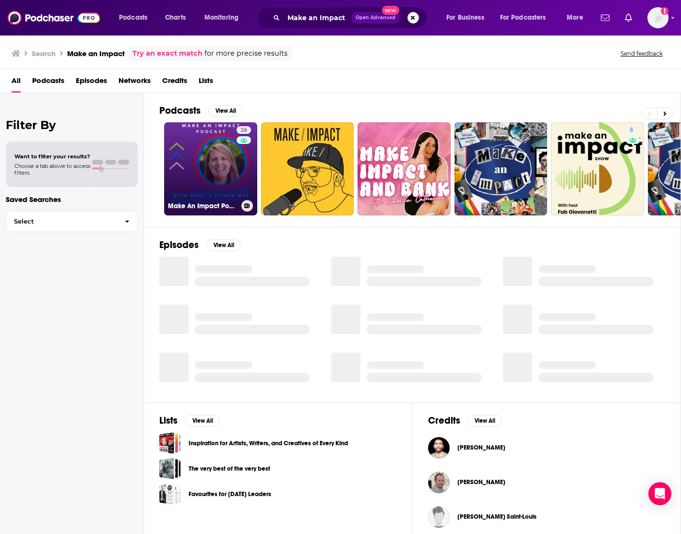
click at [195, 166] on link "26 Make An Impact Podcast" at bounding box center [210, 168] width 93 height 93
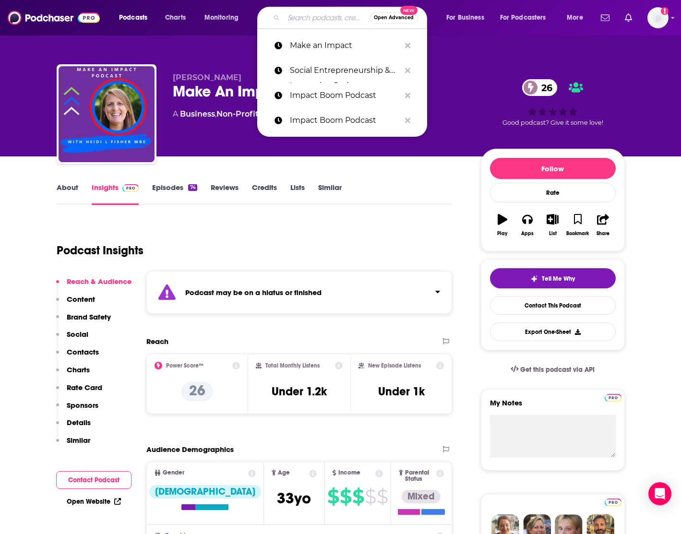
click at [311, 18] on input "Search podcasts, credits, & more..." at bounding box center [327, 17] width 86 height 15
paste input "From Scratch"
type input "From Scratch"
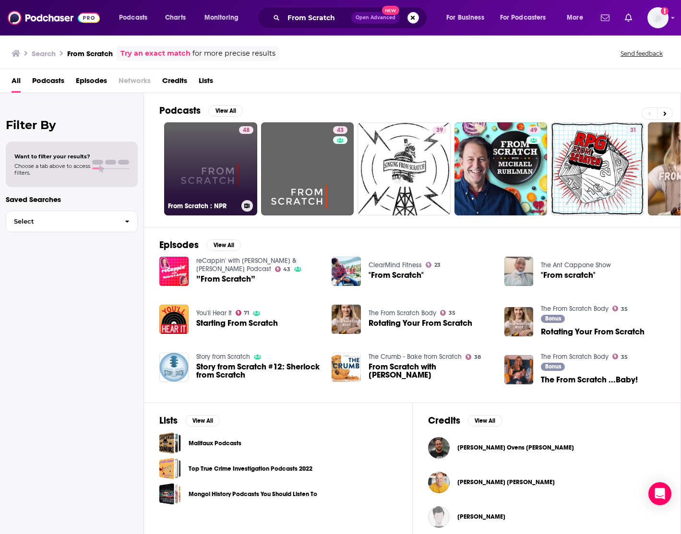
click at [224, 169] on link "48 From Scratch : NPR" at bounding box center [210, 168] width 93 height 93
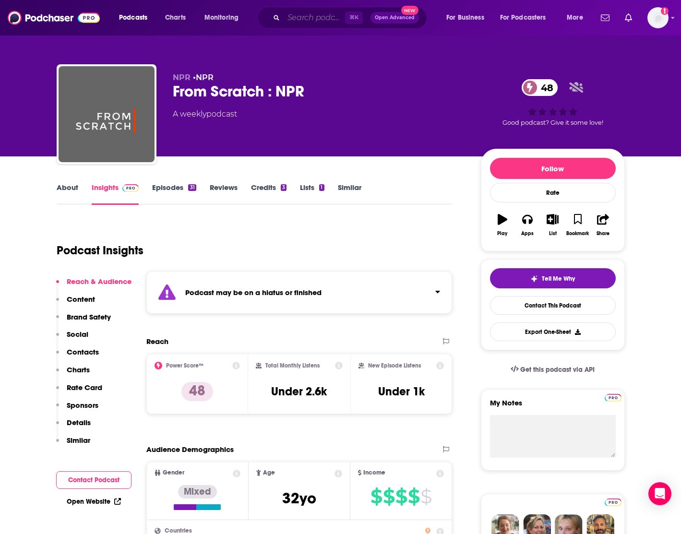
click at [309, 16] on input "Search podcasts, credits, & more..." at bounding box center [314, 17] width 61 height 15
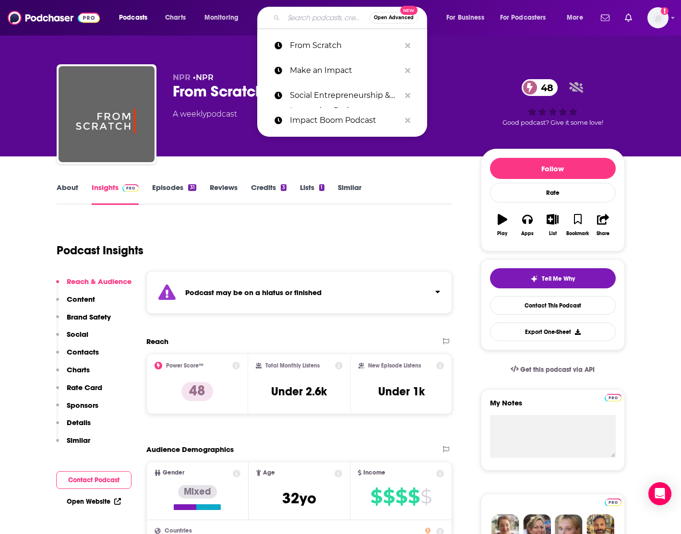
paste input "Voices in Health and Wellness"
type input "Voices in Health and Wellness"
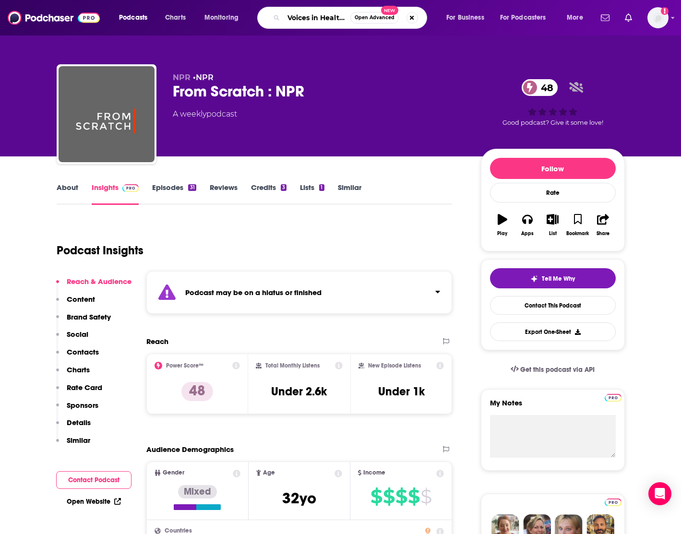
scroll to position [0, 47]
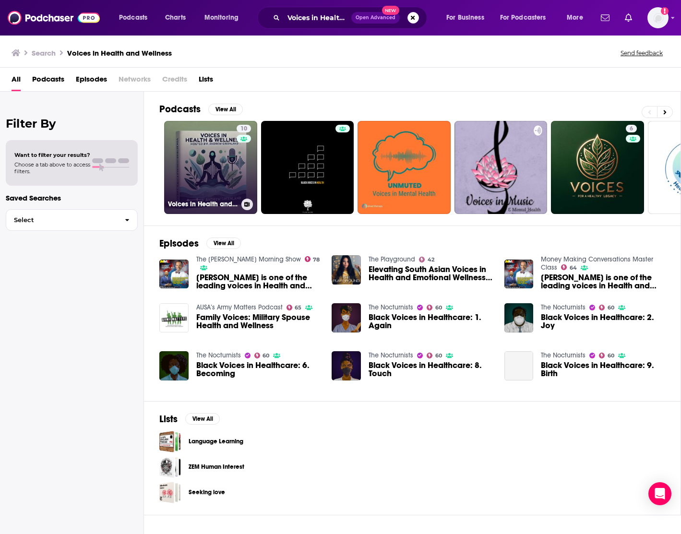
click at [214, 172] on link "10 Voices in Health and Wellness" at bounding box center [210, 167] width 93 height 93
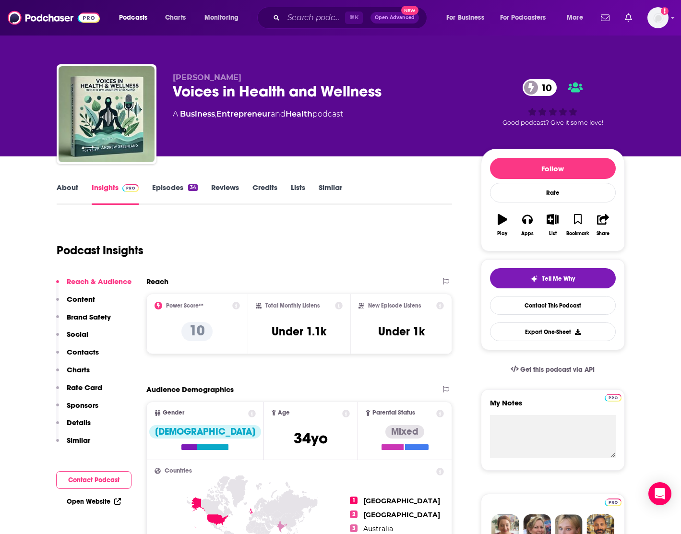
click at [178, 188] on link "Episodes 34" at bounding box center [174, 194] width 45 height 22
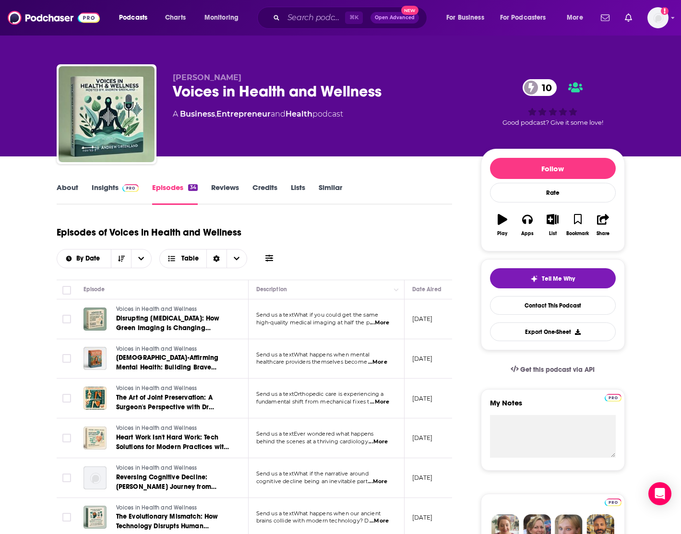
click at [102, 186] on link "Insights" at bounding box center [115, 194] width 47 height 22
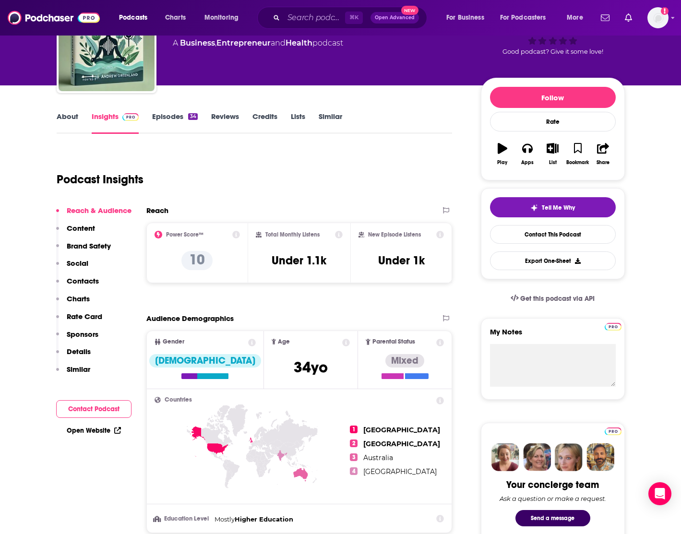
scroll to position [37, 0]
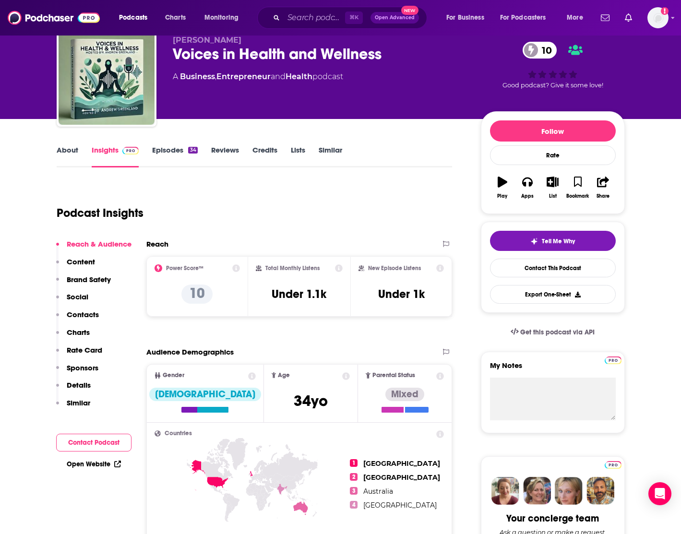
click at [72, 151] on link "About" at bounding box center [68, 156] width 22 height 22
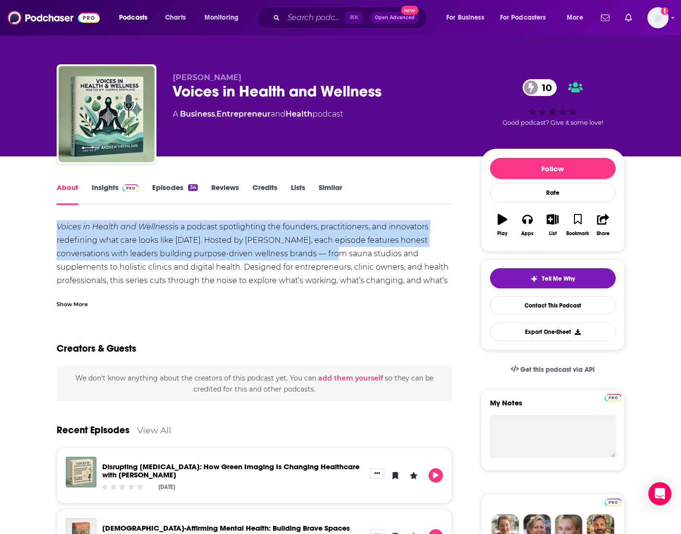
drag, startPoint x: 56, startPoint y: 226, endPoint x: 326, endPoint y: 259, distance: 272.1
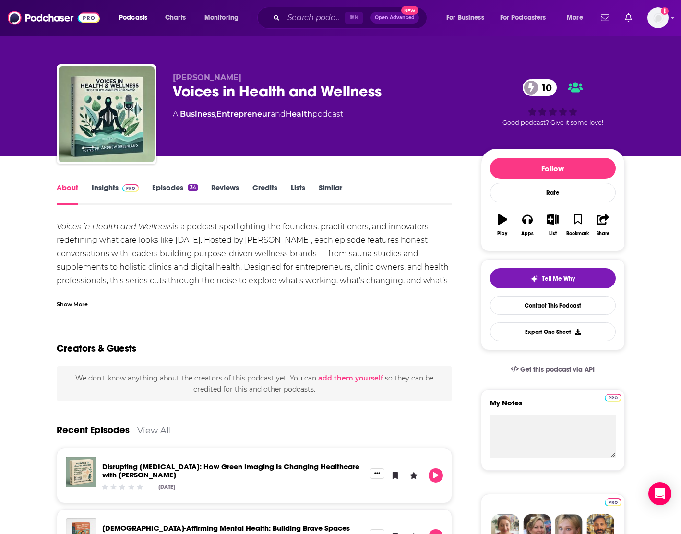
click at [84, 299] on div "Show More" at bounding box center [72, 303] width 31 height 9
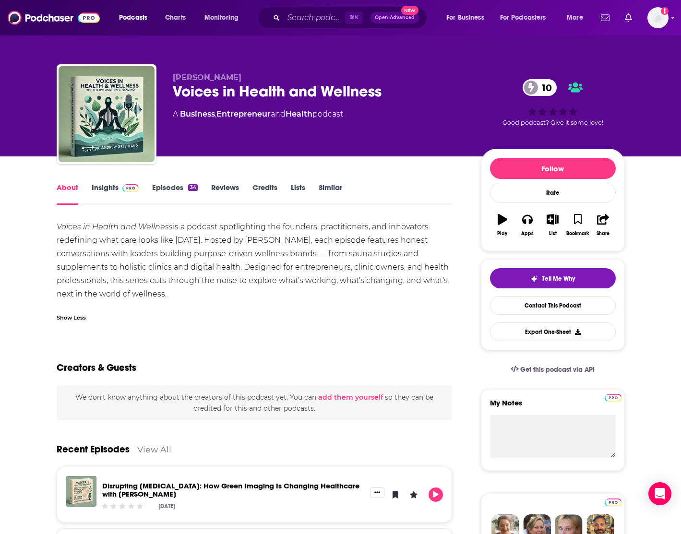
drag, startPoint x: 57, startPoint y: 226, endPoint x: 168, endPoint y: 294, distance: 130.0
click at [168, 294] on div "Voices in Health and Wellness is a podcast spotlighting the founders, practitio…" at bounding box center [255, 260] width 396 height 81
copy div "Voices in Health and Wellness is a podcast spotlighting the founders, practitio…"
click at [517, 304] on link "Contact This Podcast" at bounding box center [553, 305] width 126 height 19
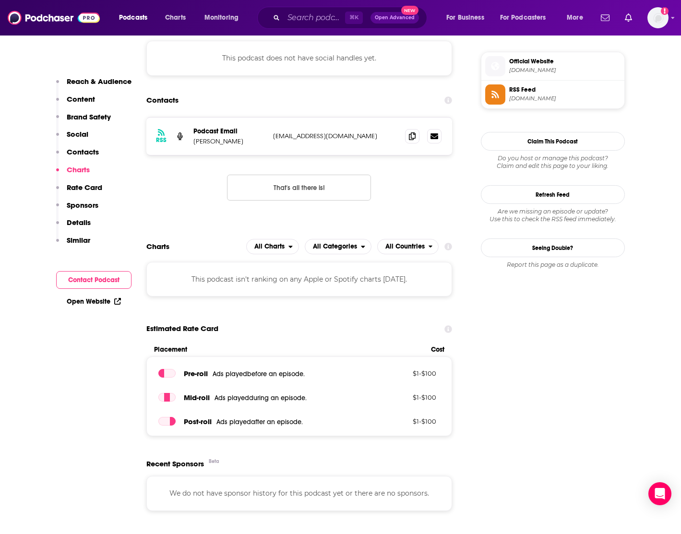
scroll to position [771, 0]
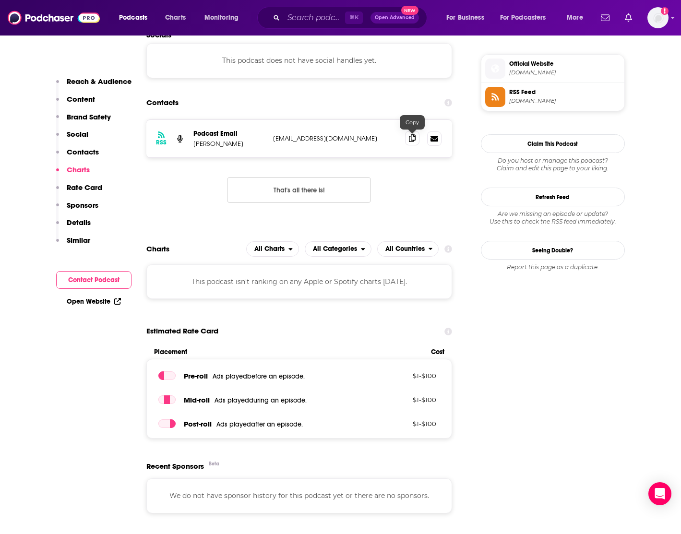
click at [413, 137] on icon at bounding box center [412, 138] width 7 height 8
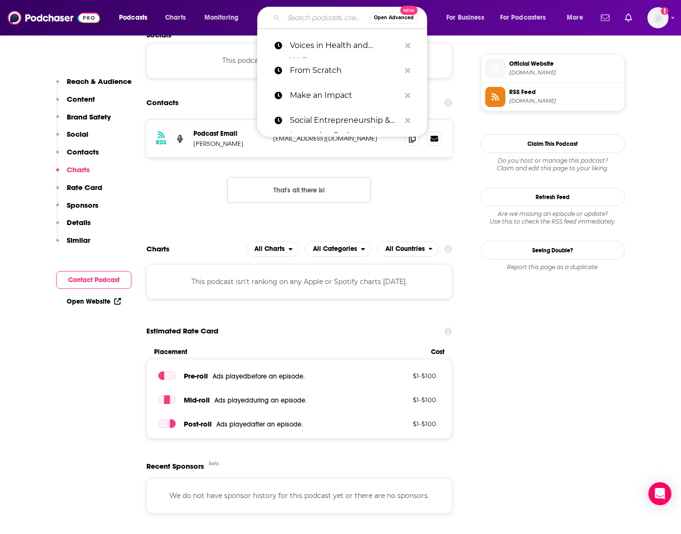
click at [318, 17] on input "Search podcasts, credits, & more..." at bounding box center [327, 17] width 86 height 15
paste input "Capital for Good"
type input "Capital for Good"
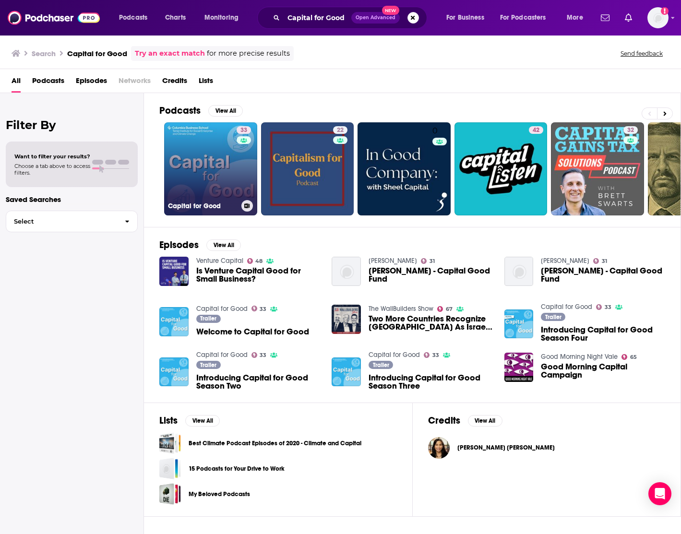
click at [205, 172] on link "33 Capital for Good" at bounding box center [210, 168] width 93 height 93
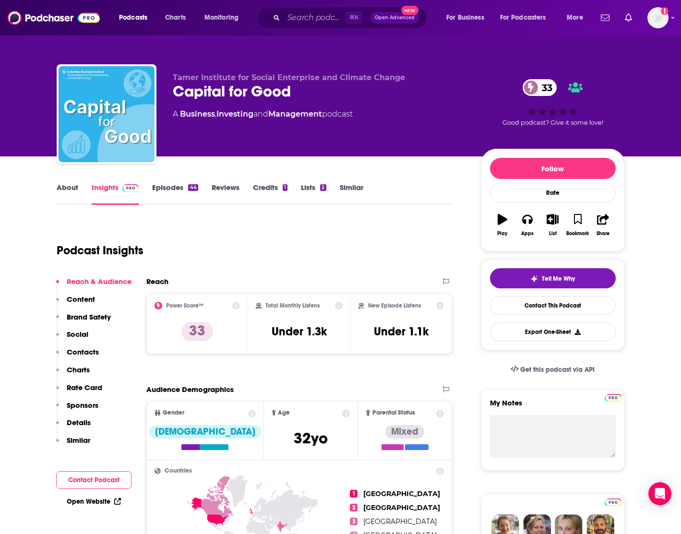
scroll to position [23, 0]
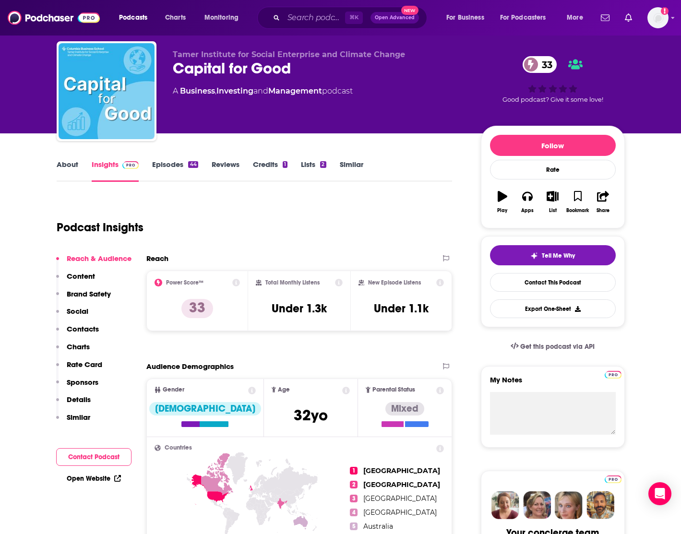
click at [67, 163] on link "About" at bounding box center [68, 171] width 22 height 22
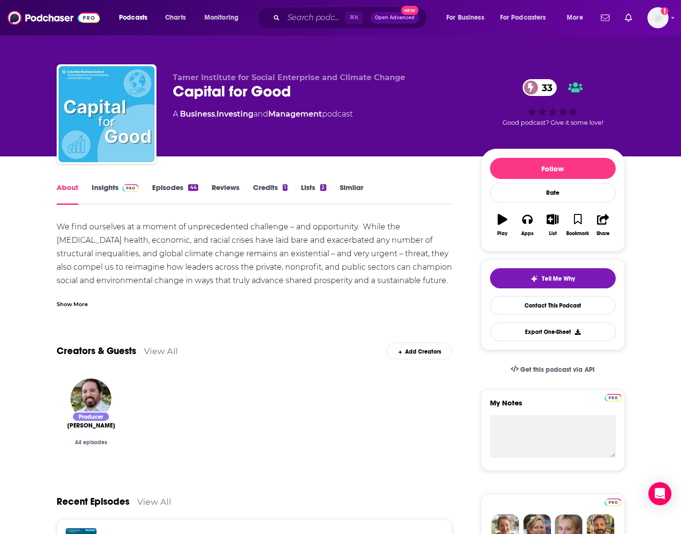
click at [71, 301] on div "Show More" at bounding box center [72, 303] width 31 height 9
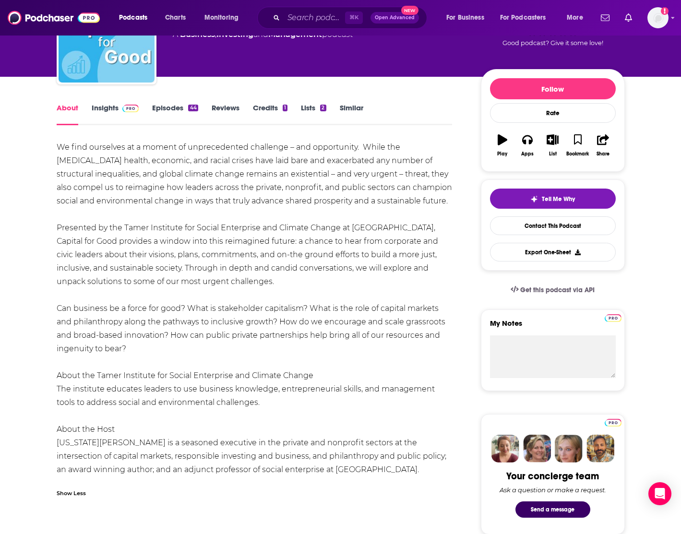
scroll to position [112, 0]
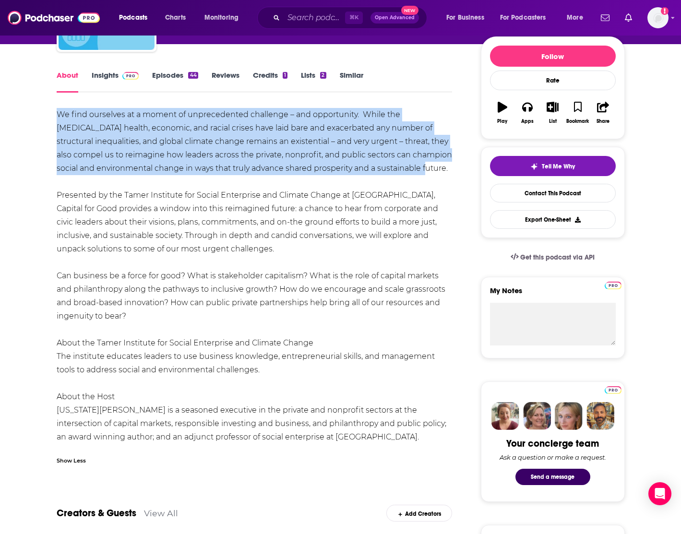
drag, startPoint x: 57, startPoint y: 112, endPoint x: 414, endPoint y: 170, distance: 362.1
click at [414, 170] on div "We find ourselves at a moment of unprecedented challenge – and opportunity. Whi…" at bounding box center [255, 276] width 396 height 336
copy div "We find ourselves at a moment of unprecedented challenge – and opportunity. Whi…"
click at [105, 74] on link "Insights" at bounding box center [115, 82] width 47 height 22
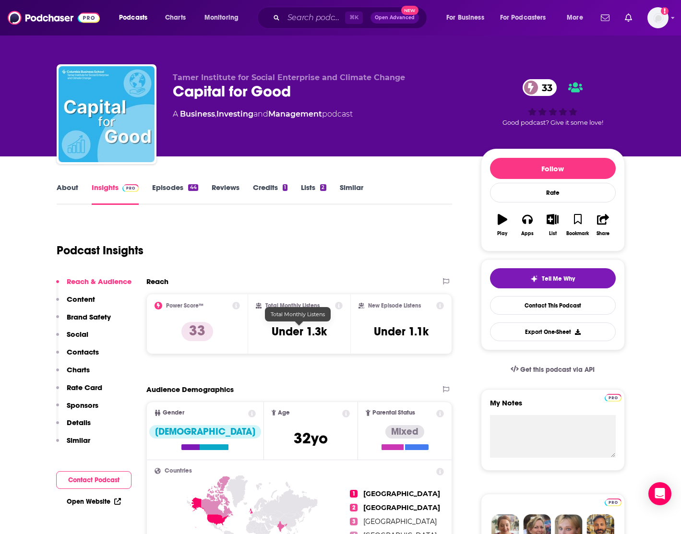
click at [290, 330] on h3 "Under 1.3k" at bounding box center [299, 331] width 55 height 14
click at [517, 306] on link "Contact This Podcast" at bounding box center [553, 305] width 126 height 19
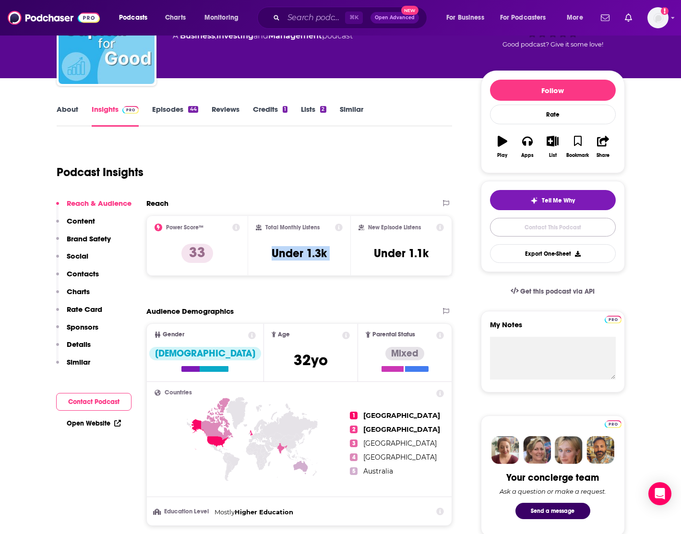
scroll to position [79, 0]
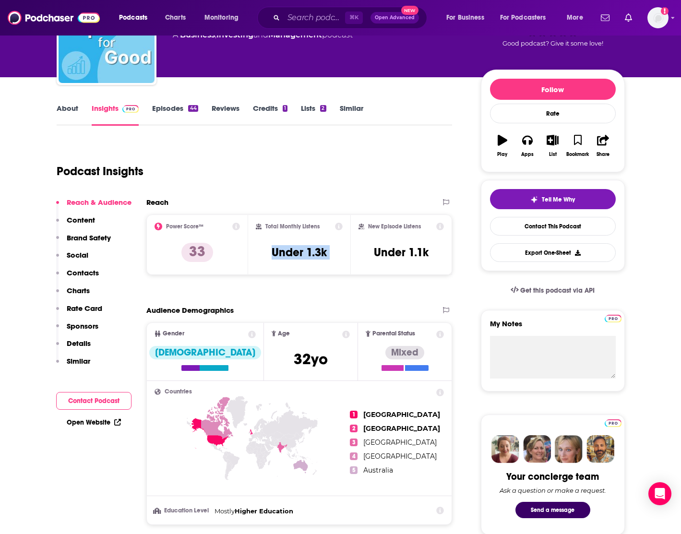
click at [62, 104] on link "About" at bounding box center [68, 115] width 22 height 22
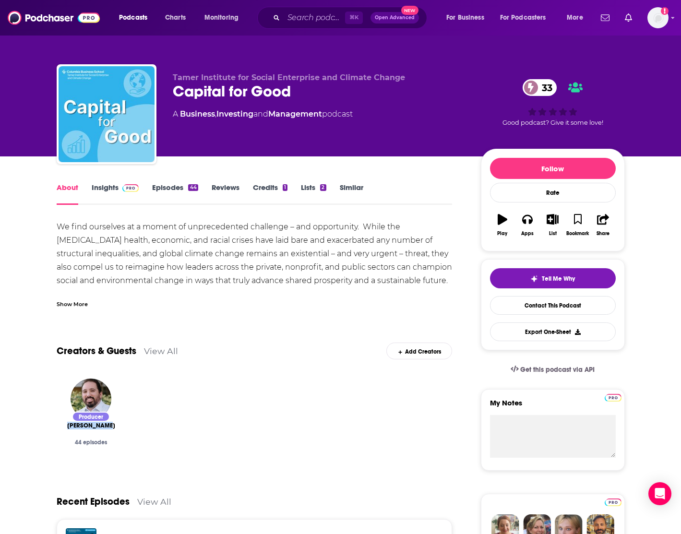
drag, startPoint x: 120, startPoint y: 426, endPoint x: 58, endPoint y: 425, distance: 62.4
click at [58, 425] on div "Producer Mathew Passy 44 episodes" at bounding box center [91, 422] width 69 height 102
click at [290, 20] on input "Search podcasts, credits, & more..." at bounding box center [314, 17] width 61 height 15
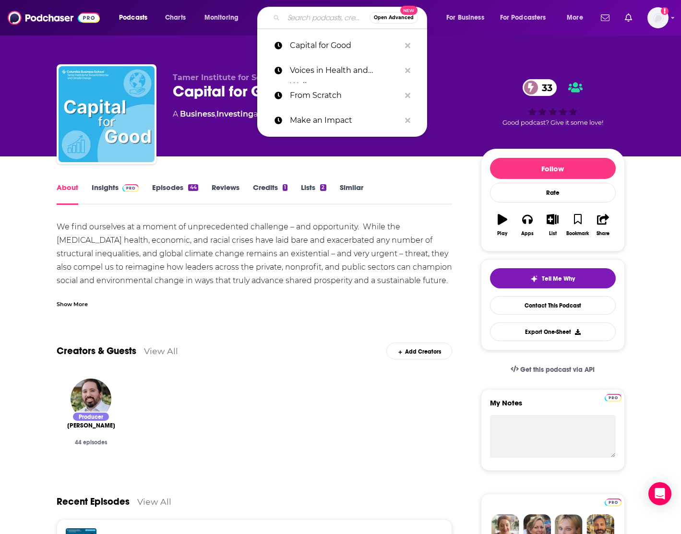
paste input "How to Defy Death"
type input "How to Defy Death"
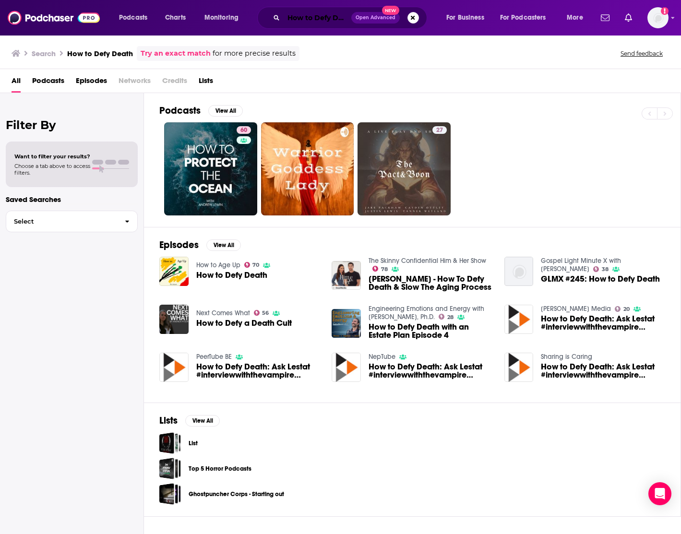
click at [307, 18] on input "How to Defy Death" at bounding box center [318, 17] width 68 height 15
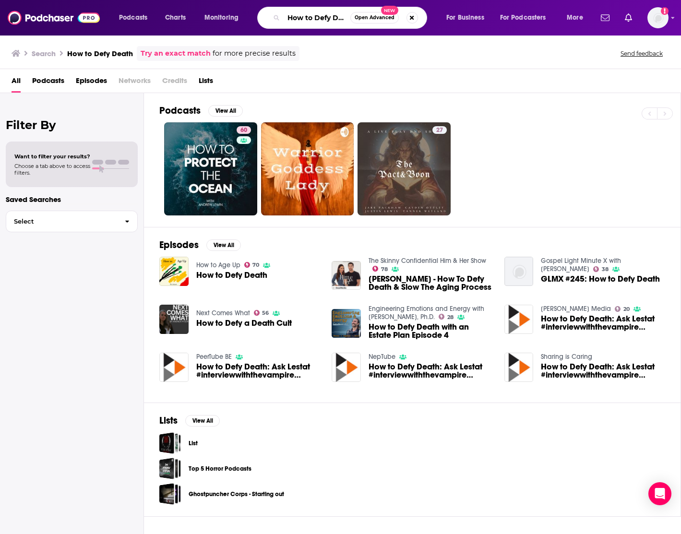
click at [307, 18] on input "How to Defy Death" at bounding box center [317, 17] width 67 height 15
paste input "The Longevity Formula"
type input "The Longevity Formula"
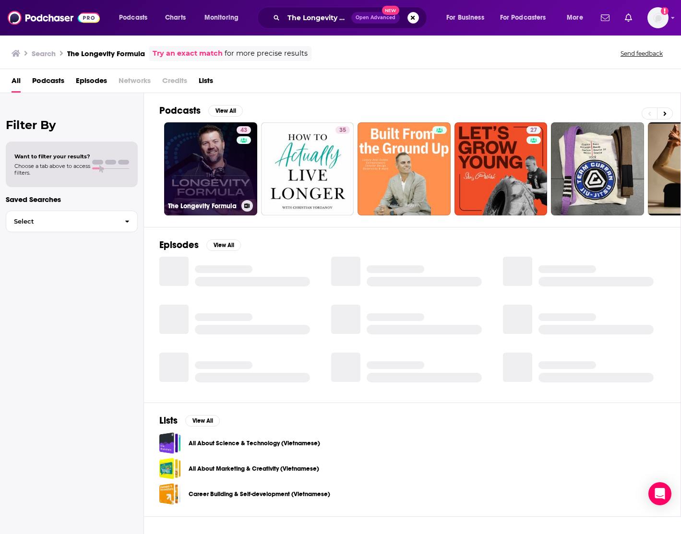
click at [230, 165] on link "43 The Longevity Formula" at bounding box center [210, 168] width 93 height 93
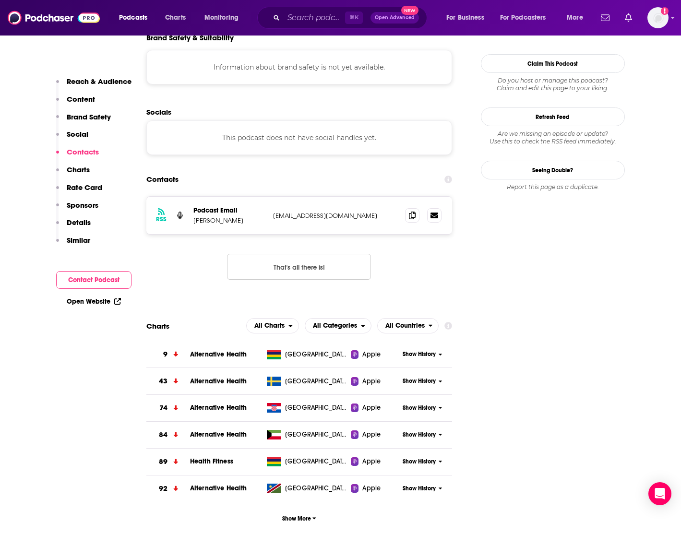
scroll to position [852, 0]
click at [412, 211] on icon at bounding box center [412, 215] width 7 height 8
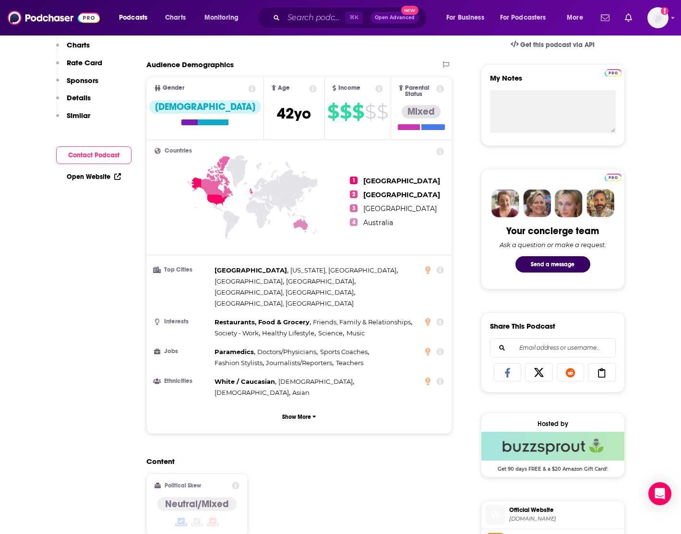
scroll to position [0, 0]
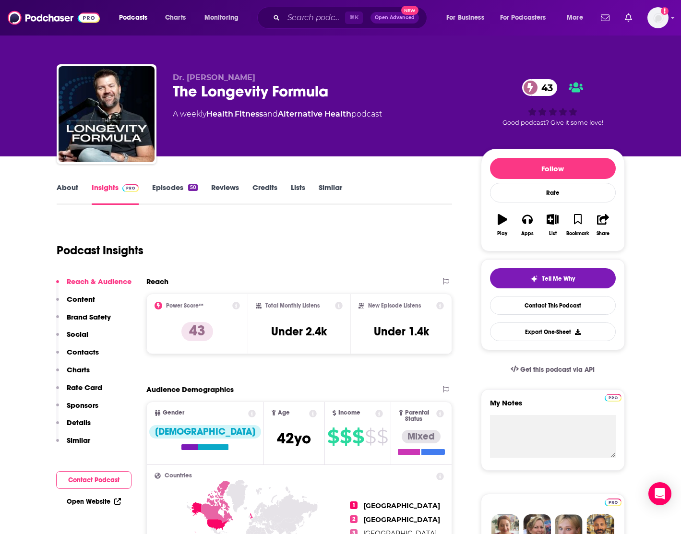
click at [66, 186] on link "About" at bounding box center [68, 194] width 22 height 22
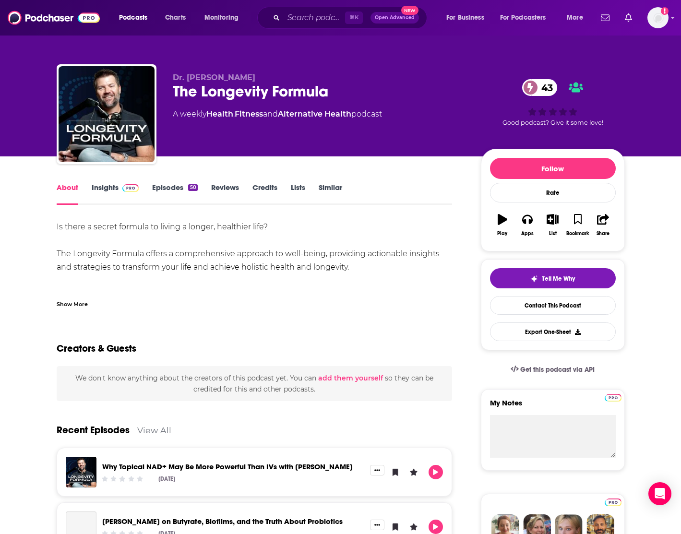
click at [82, 304] on div "Show More" at bounding box center [72, 303] width 31 height 9
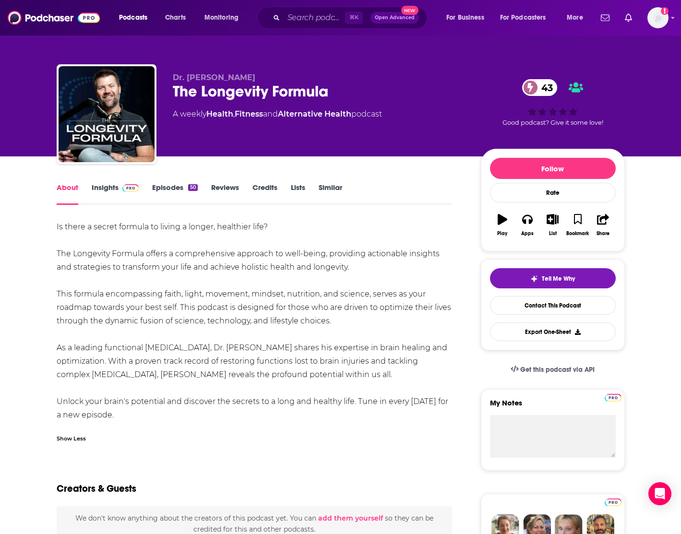
drag, startPoint x: 58, startPoint y: 251, endPoint x: 358, endPoint y: 270, distance: 300.9
click at [358, 270] on div "Is there a secret formula to living a longer, healthier life? The Longevity For…" at bounding box center [255, 321] width 396 height 202
drag, startPoint x: 342, startPoint y: 91, endPoint x: 169, endPoint y: 90, distance: 173.2
click at [169, 90] on div "Dr. Brandon Crawford The Longevity Formula 43 A weekly Health , Fitness and Alt…" at bounding box center [341, 116] width 568 height 104
click at [111, 185] on link "Insights" at bounding box center [115, 194] width 47 height 22
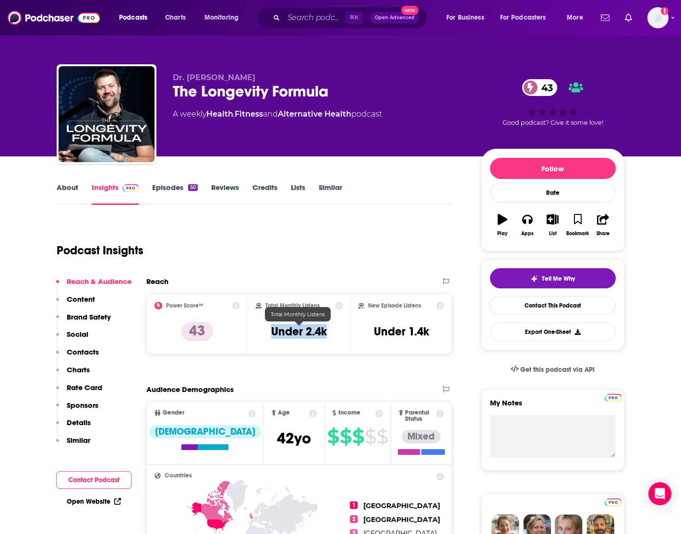
drag, startPoint x: 332, startPoint y: 331, endPoint x: 269, endPoint y: 331, distance: 63.3
click at [269, 331] on div "Total Monthly Listens Under 2.4k" at bounding box center [299, 324] width 87 height 44
click at [517, 309] on link "Contact This Podcast" at bounding box center [553, 305] width 126 height 19
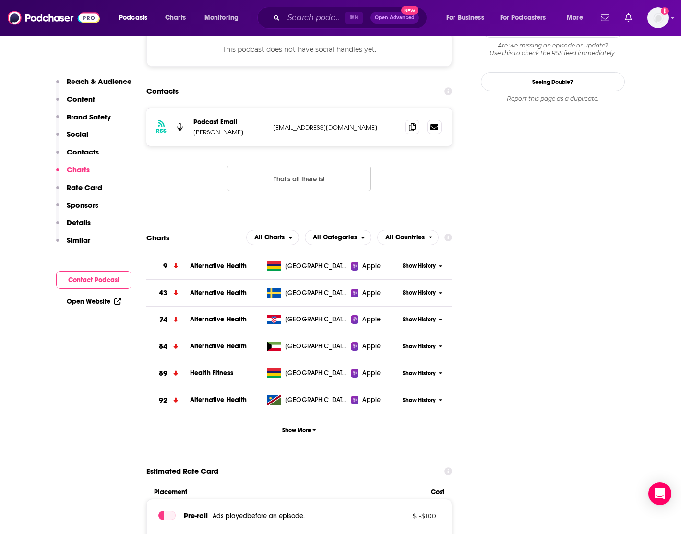
scroll to position [930, 0]
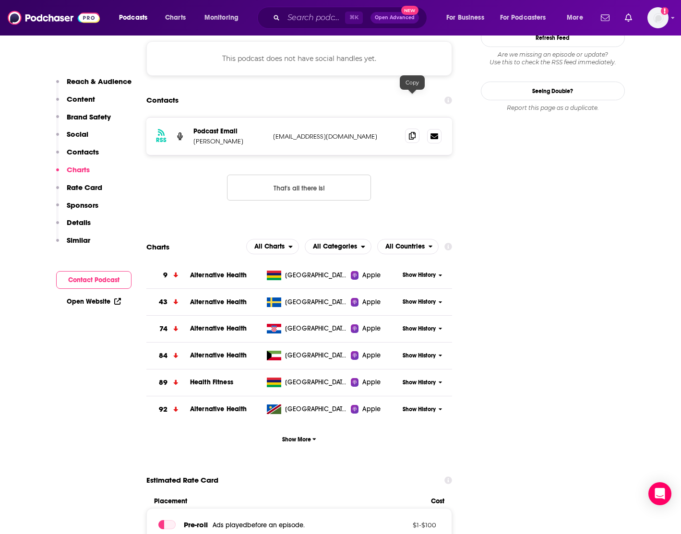
click at [411, 132] on icon at bounding box center [412, 136] width 7 height 8
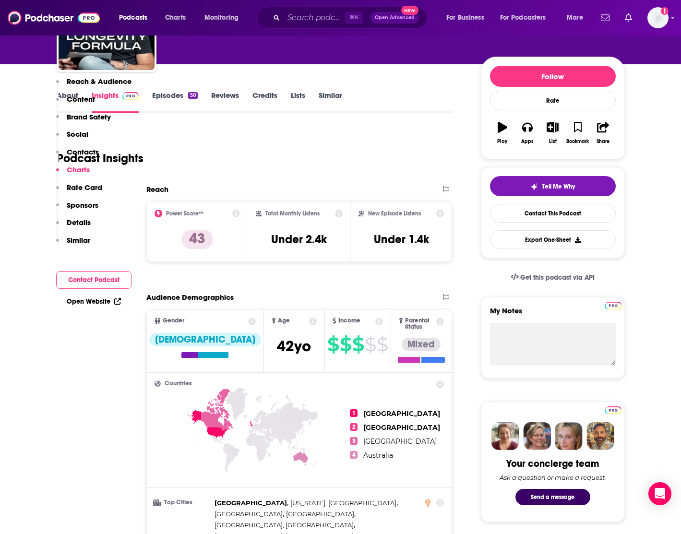
scroll to position [0, 0]
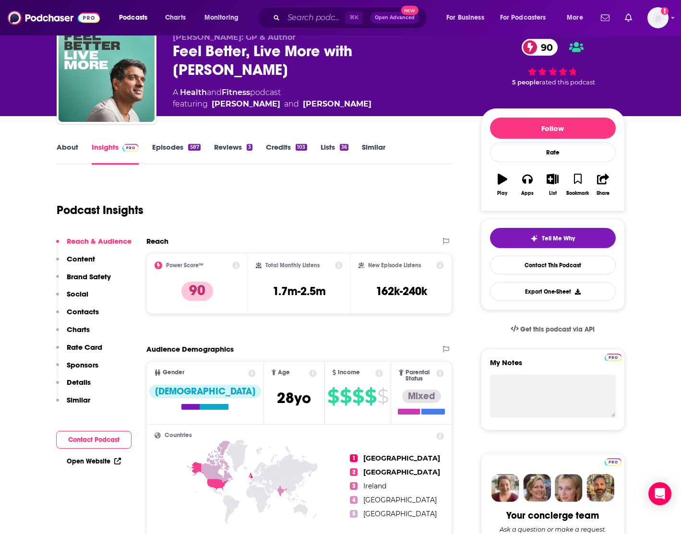
scroll to position [43, 0]
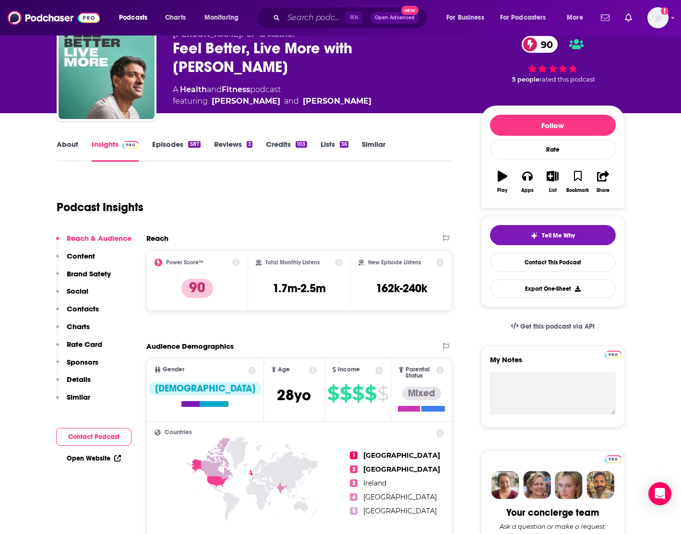
click at [167, 149] on link "Episodes 587" at bounding box center [176, 151] width 48 height 22
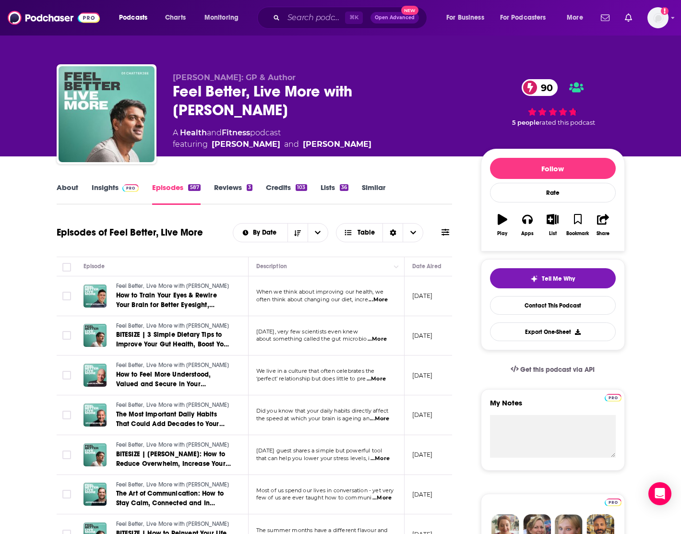
click at [379, 304] on span "...More" at bounding box center [377, 300] width 19 height 8
click at [59, 187] on link "About" at bounding box center [68, 194] width 22 height 22
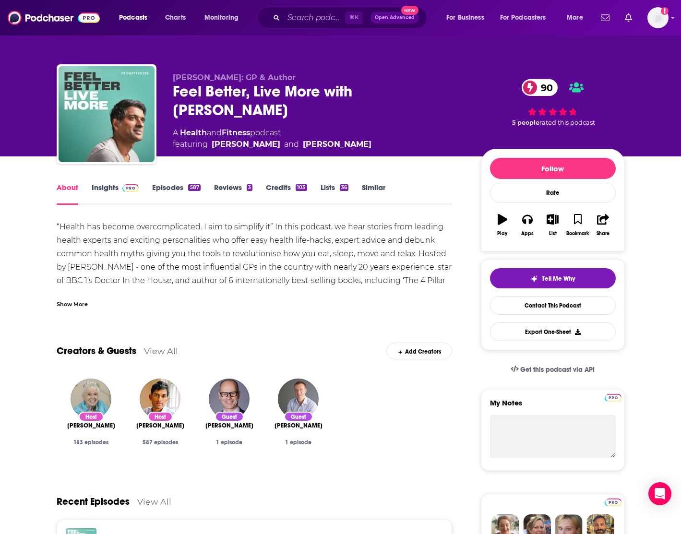
click at [72, 305] on div "Show More" at bounding box center [72, 303] width 31 height 9
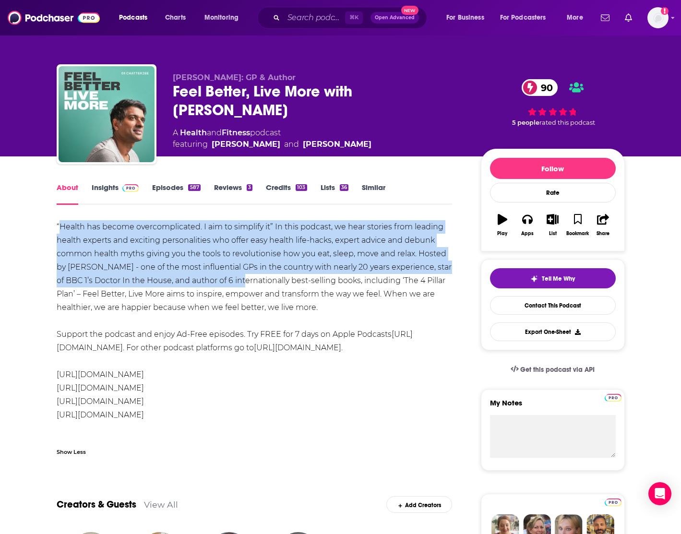
drag, startPoint x: 59, startPoint y: 226, endPoint x: 236, endPoint y: 280, distance: 184.7
click at [236, 280] on div "“Health has become overcomplicated. I aim to simplify it” In this podcast, we h…" at bounding box center [255, 321] width 396 height 202
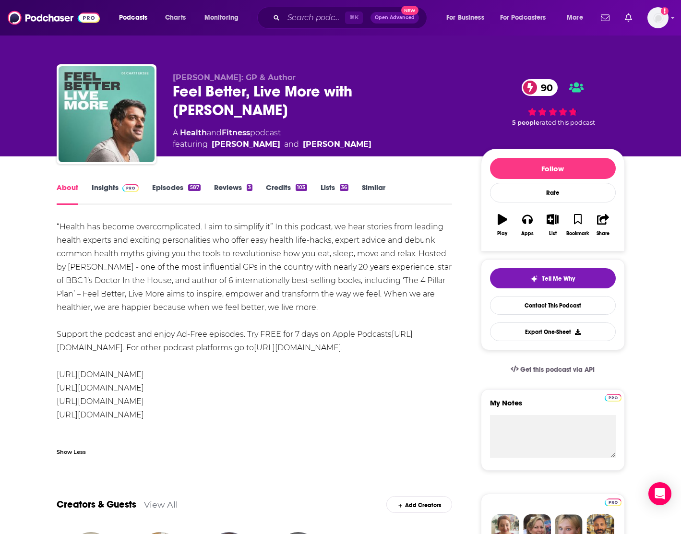
click at [126, 248] on div "“Health has become overcomplicated. I aim to simplify it” In this podcast, we h…" at bounding box center [255, 321] width 396 height 202
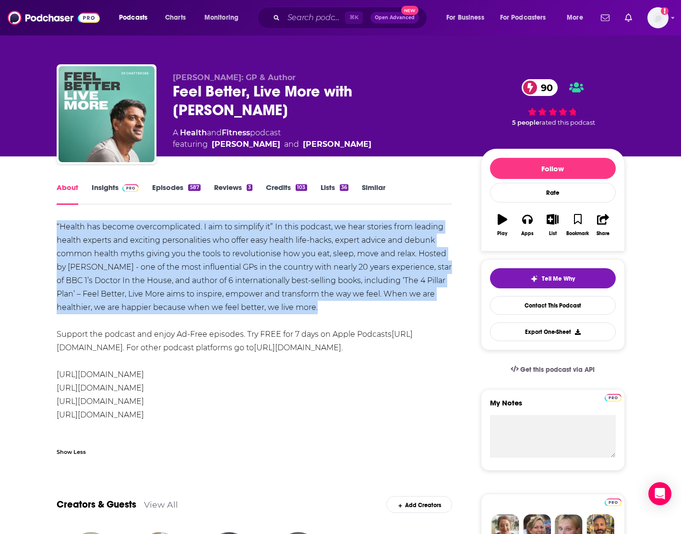
drag, startPoint x: 46, startPoint y: 225, endPoint x: 324, endPoint y: 304, distance: 289.5
copy div "“Health has become overcomplicated. I aim to simplify it” In this podcast, we h…"
drag, startPoint x: 251, startPoint y: 112, endPoint x: 173, endPoint y: 90, distance: 81.3
click at [173, 90] on div "Feel Better, Live More with Dr Rangan Chatterjee 90" at bounding box center [319, 100] width 293 height 37
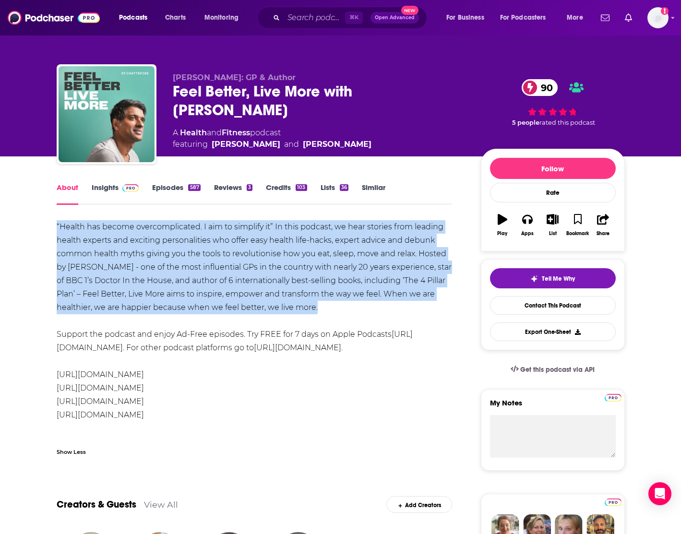
copy h1 "Feel Better, Live More with Dr Rangan Chatterjee"
click at [522, 305] on link "Contact This Podcast" at bounding box center [553, 305] width 126 height 19
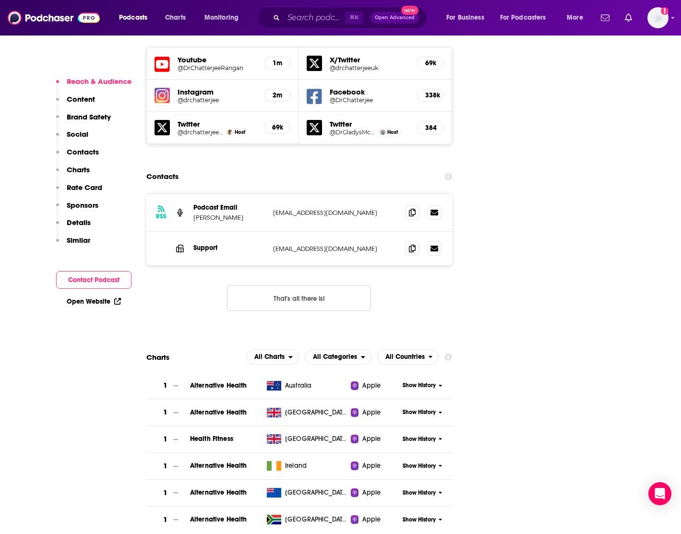
scroll to position [1104, 0]
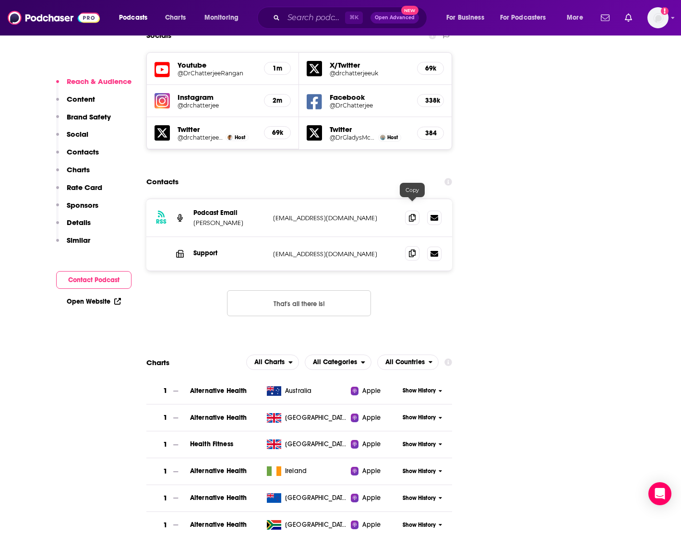
click at [411, 249] on icon at bounding box center [412, 253] width 7 height 8
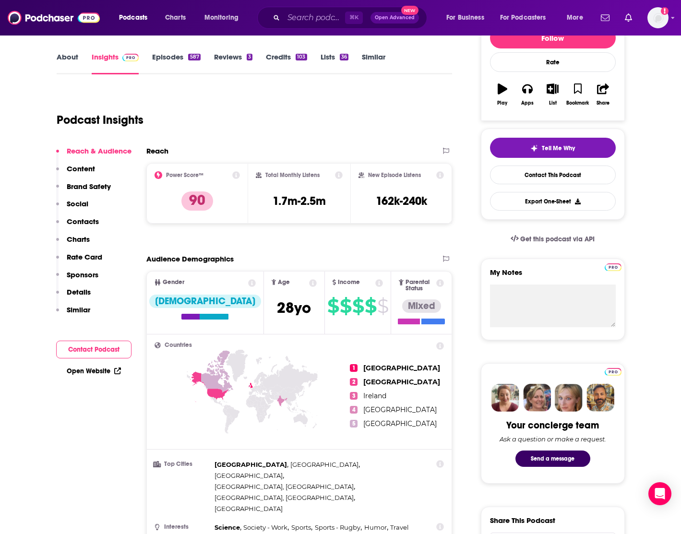
scroll to position [0, 0]
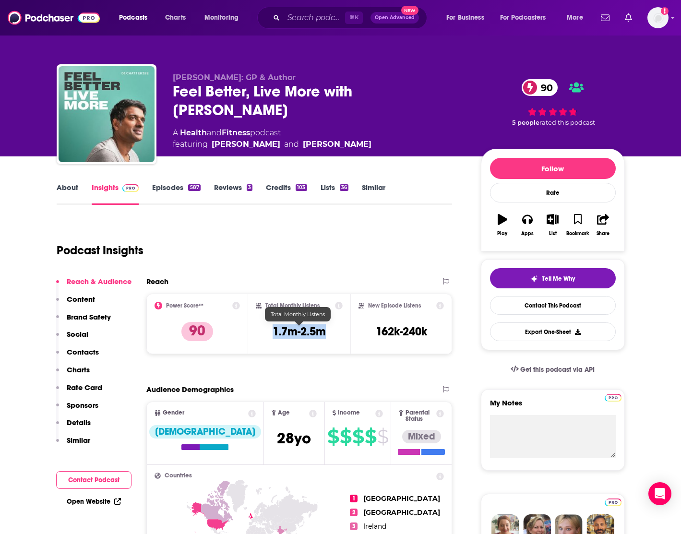
drag, startPoint x: 338, startPoint y: 332, endPoint x: 254, endPoint y: 331, distance: 84.0
click at [254, 331] on div "Total Monthly Listens 1.7m-2.5m" at bounding box center [299, 324] width 102 height 60
copy h3 "1.7m-2.5m"
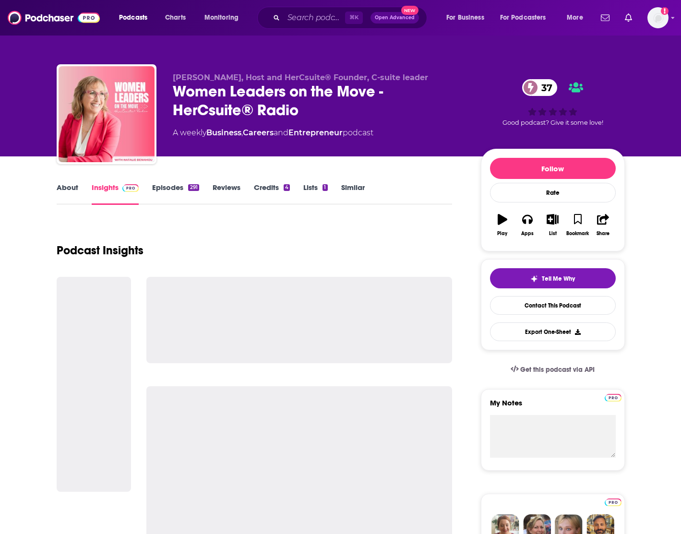
click at [321, 25] on div "⌘ K Open Advanced New" at bounding box center [342, 18] width 170 height 22
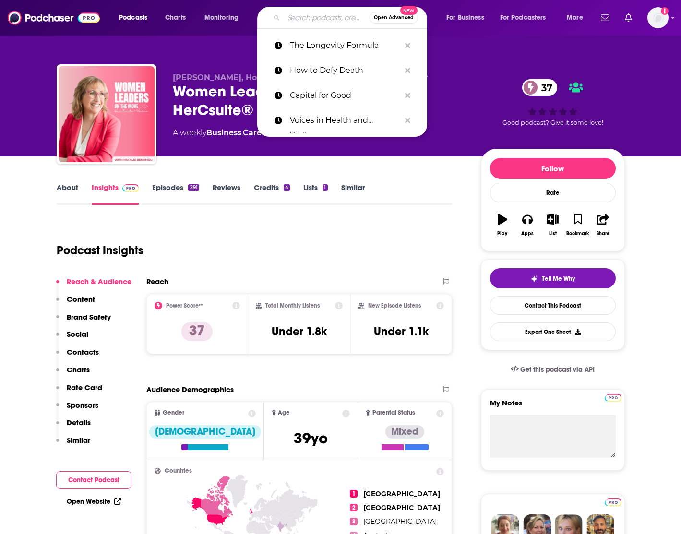
click at [309, 18] on input "Search podcasts, credits, & more..." at bounding box center [327, 17] width 86 height 15
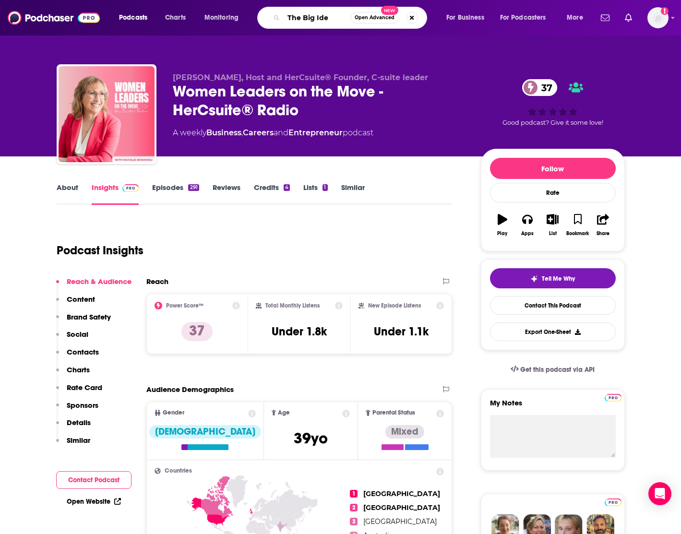
type input "The Big Idea"
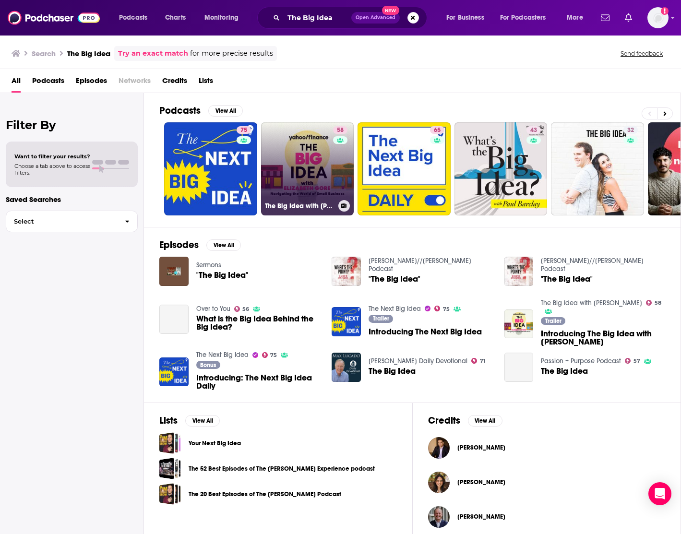
click at [307, 169] on link "58 The Big Idea with Elizabeth Gore" at bounding box center [307, 168] width 93 height 93
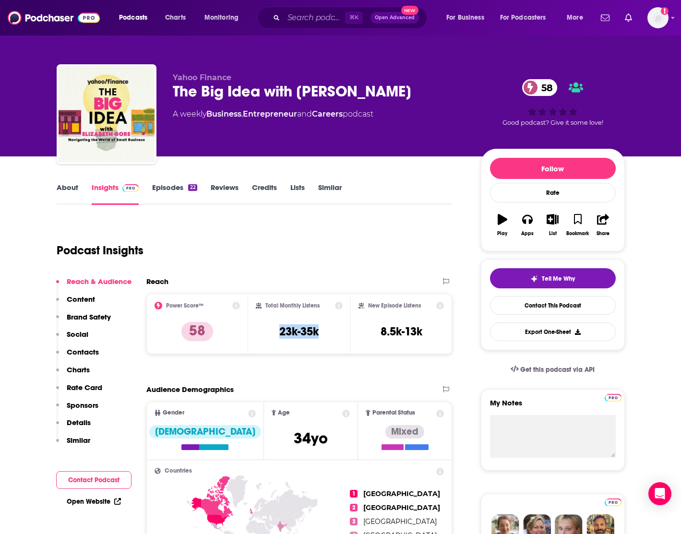
drag, startPoint x: 328, startPoint y: 330, endPoint x: 274, endPoint y: 329, distance: 54.2
click at [274, 329] on div "Total Monthly Listens 23k-35k" at bounding box center [299, 324] width 87 height 44
copy h3 "23k-35k"
drag, startPoint x: 423, startPoint y: 331, endPoint x: 378, endPoint y: 330, distance: 44.6
click at [378, 330] on div "New Episode Listens 8.5k-13k" at bounding box center [401, 324] width 86 height 44
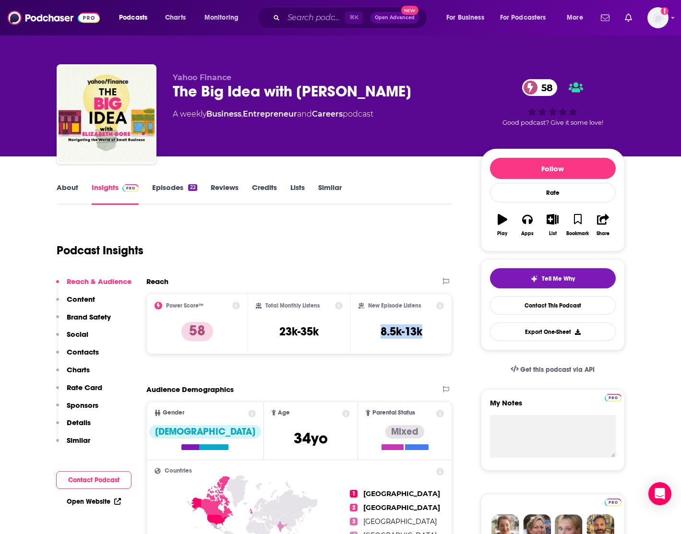
copy h3 "8.5k-13k"
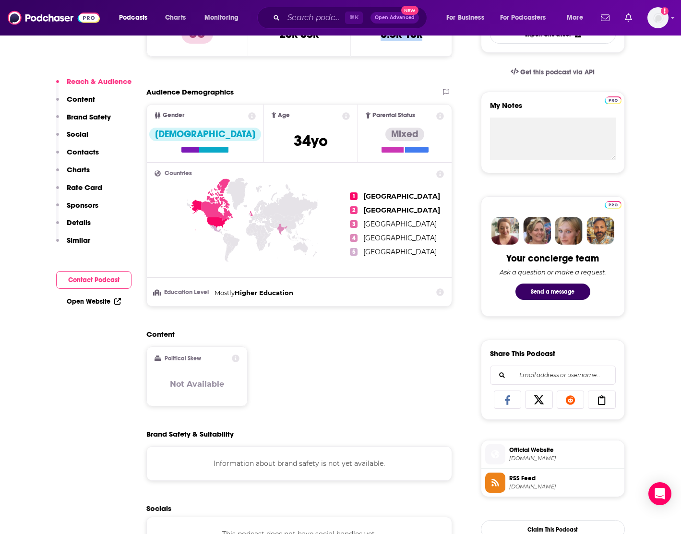
scroll to position [297, 0]
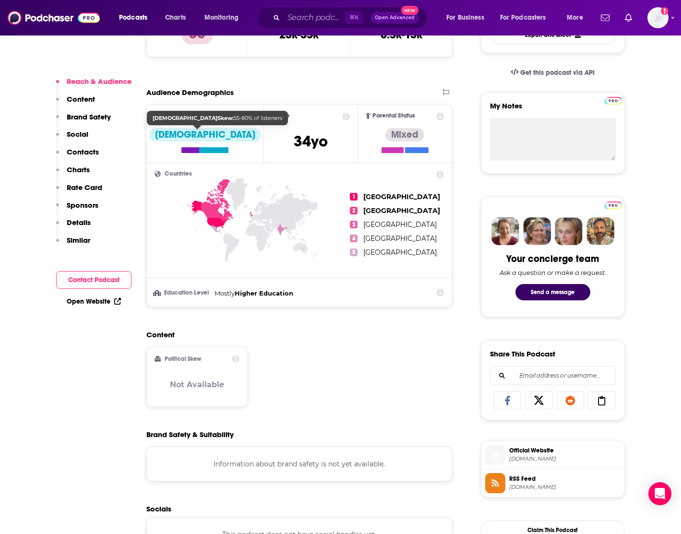
click at [208, 148] on div at bounding box center [213, 150] width 29 height 6
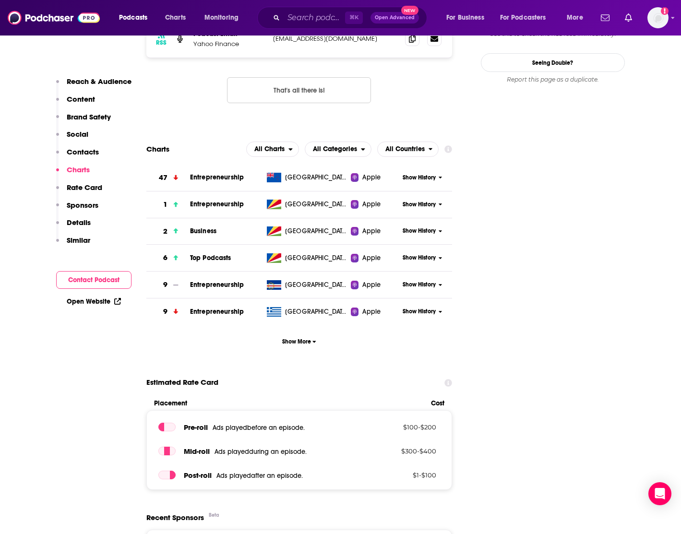
scroll to position [867, 0]
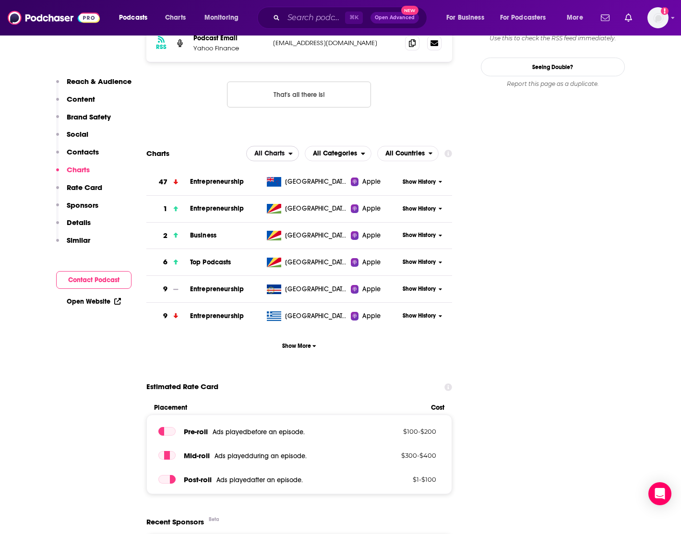
click at [284, 157] on span "All Charts" at bounding box center [269, 153] width 30 height 7
click at [279, 155] on span "All Charts" at bounding box center [269, 153] width 30 height 7
click at [354, 154] on span "All Categories" at bounding box center [335, 153] width 44 height 7
click at [357, 182] on span "Top Podcasts" at bounding box center [350, 183] width 81 height 6
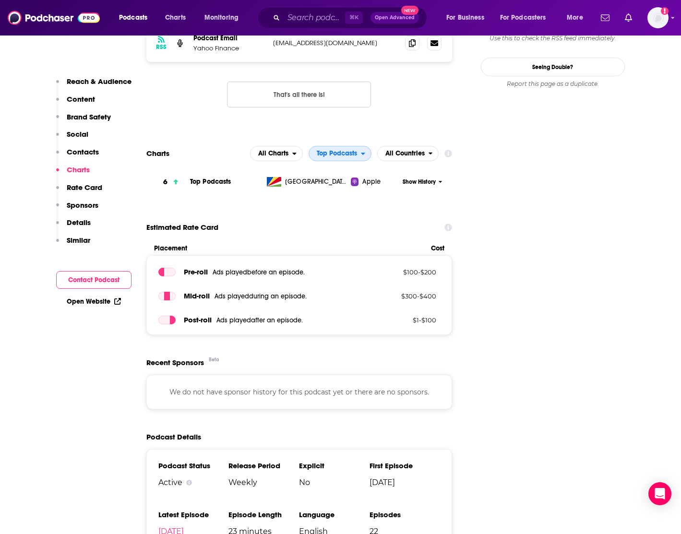
click at [352, 157] on span "Top Podcasts" at bounding box center [337, 153] width 40 height 7
click at [353, 192] on span "Business" at bounding box center [354, 195] width 81 height 6
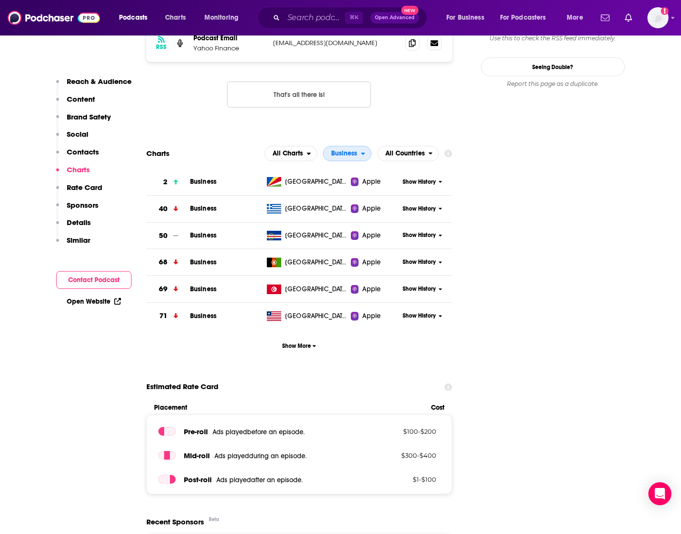
click at [345, 152] on span "Business" at bounding box center [344, 153] width 26 height 7
click at [348, 204] on span "Business / Entrepreneurship" at bounding box center [369, 207] width 81 height 6
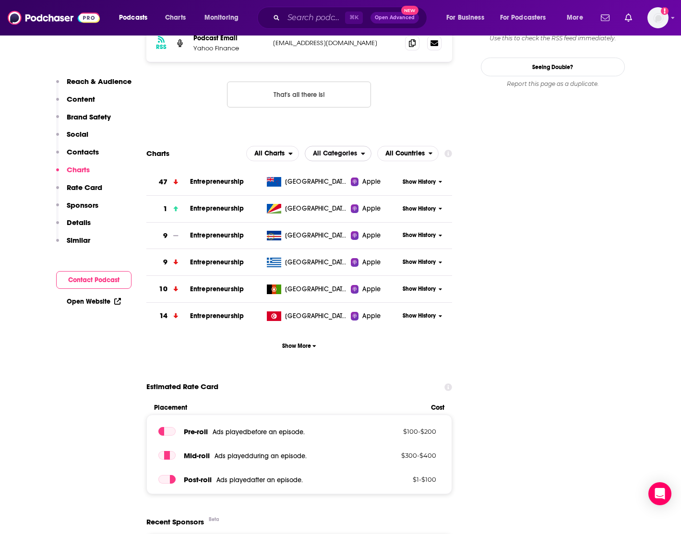
click at [338, 154] on span "All Categories" at bounding box center [335, 153] width 44 height 7
click at [338, 173] on span "All Categories" at bounding box center [350, 171] width 81 height 6
click at [392, 151] on span "All Countries" at bounding box center [404, 153] width 39 height 7
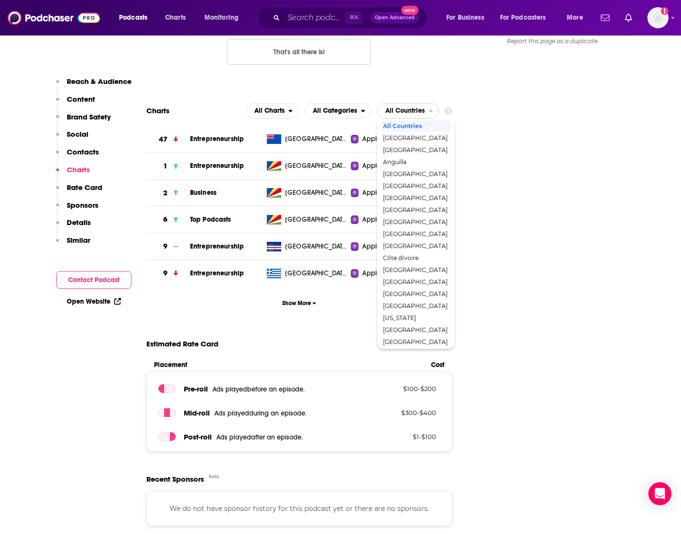
scroll to position [0, 0]
click at [429, 113] on icon "close menu" at bounding box center [430, 110] width 4 height 7
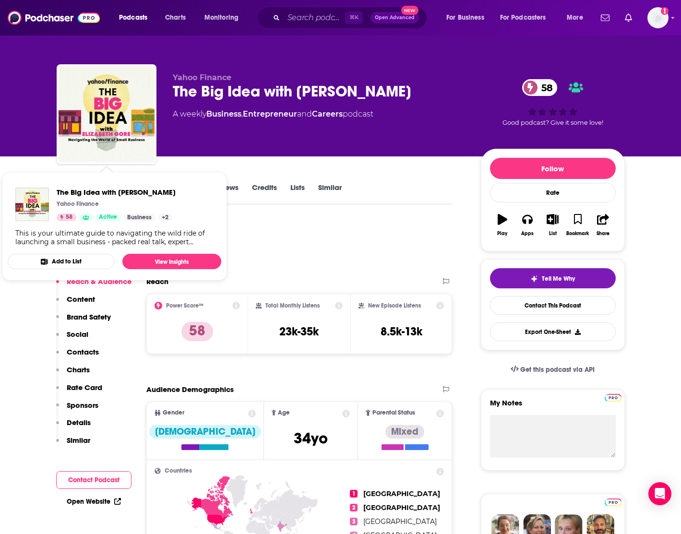
click at [296, 243] on div "Podcast Insights" at bounding box center [251, 244] width 388 height 49
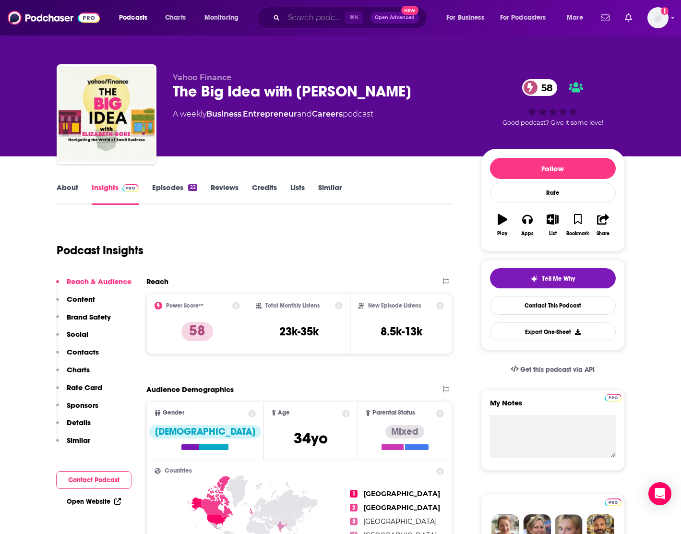
click at [323, 21] on input "Search podcasts, credits, & more..." at bounding box center [314, 17] width 61 height 15
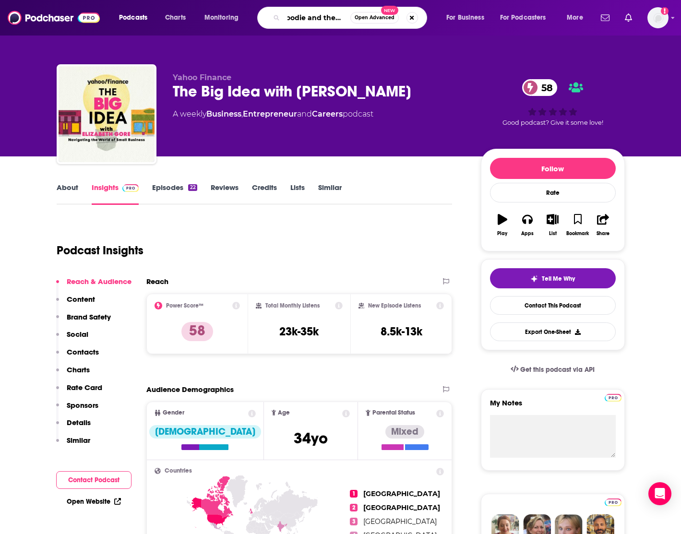
scroll to position [0, 14]
type input "foodie and the beast"
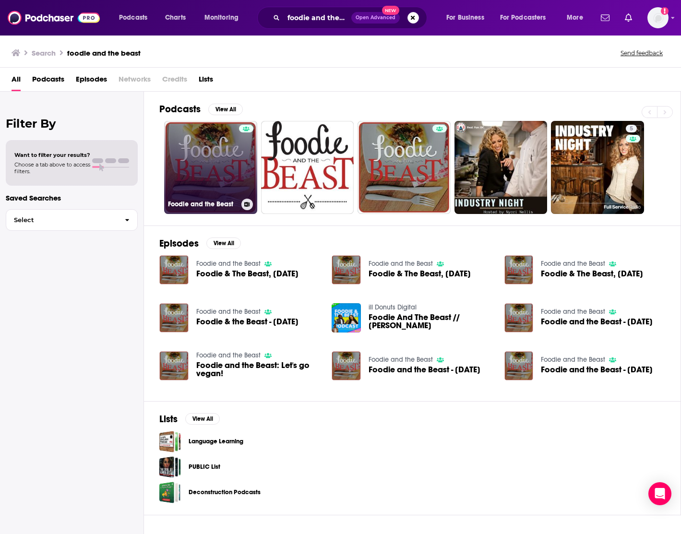
click at [204, 169] on link "Foodie and the Beast" at bounding box center [210, 167] width 93 height 93
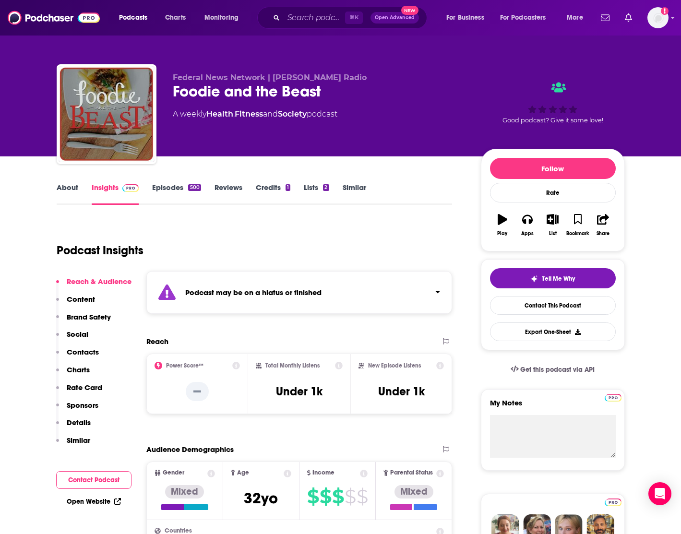
click at [62, 186] on link "About" at bounding box center [68, 194] width 22 height 22
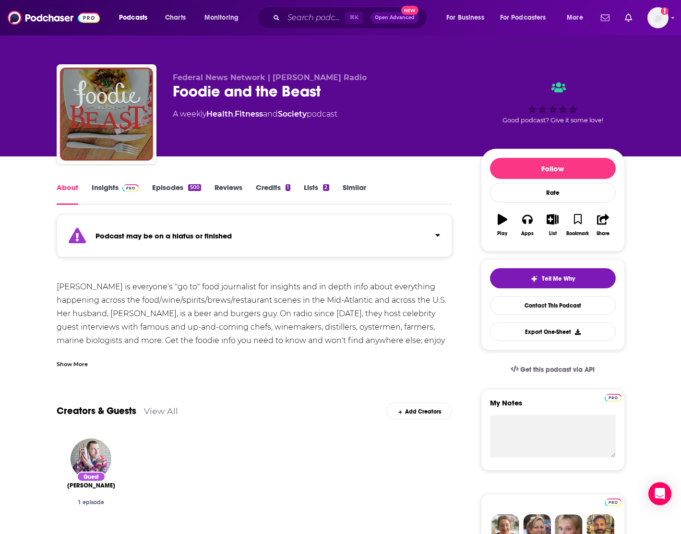
click at [67, 185] on link "About" at bounding box center [68, 194] width 22 height 22
